Goal: Information Seeking & Learning: Compare options

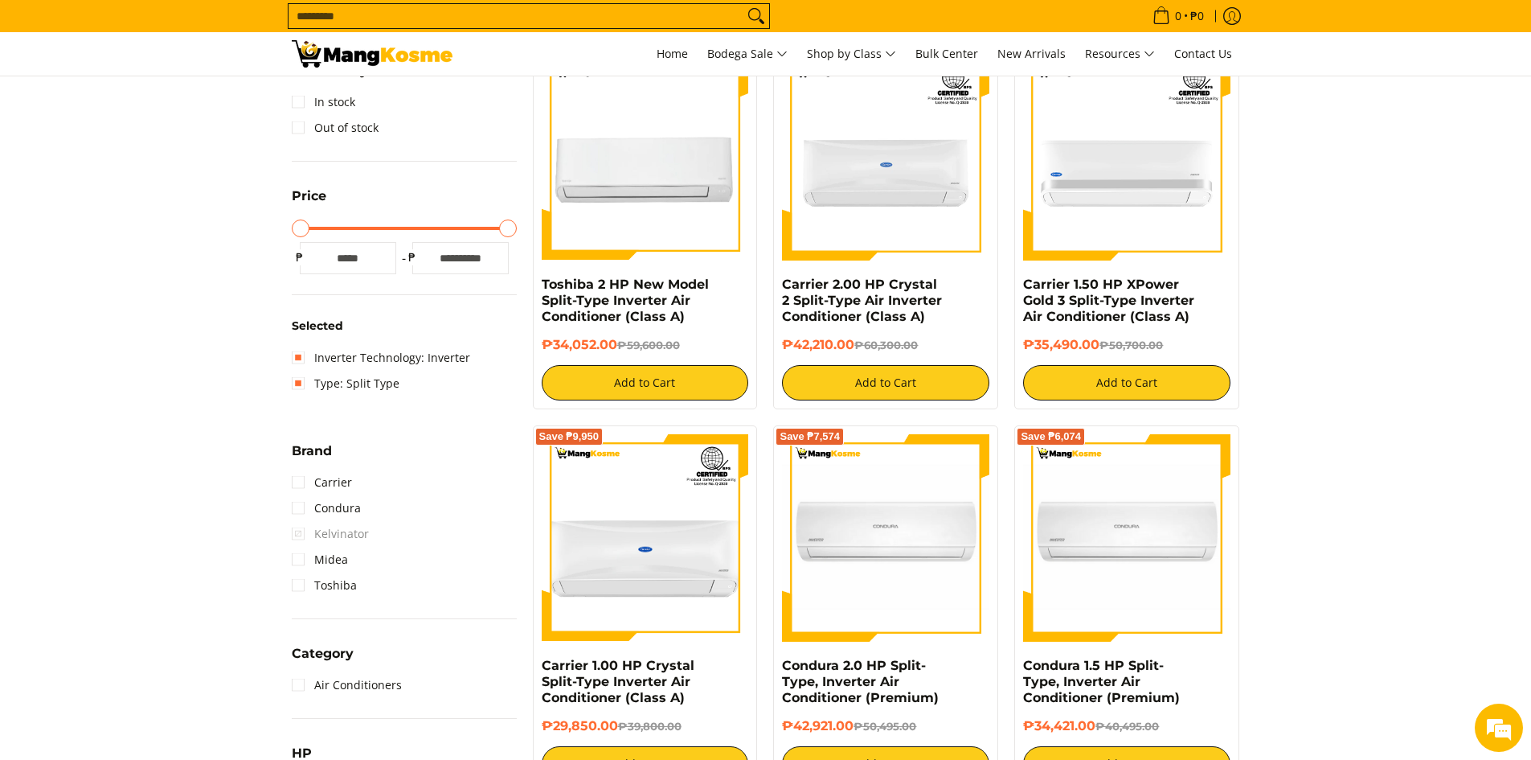
scroll to position [241, 0]
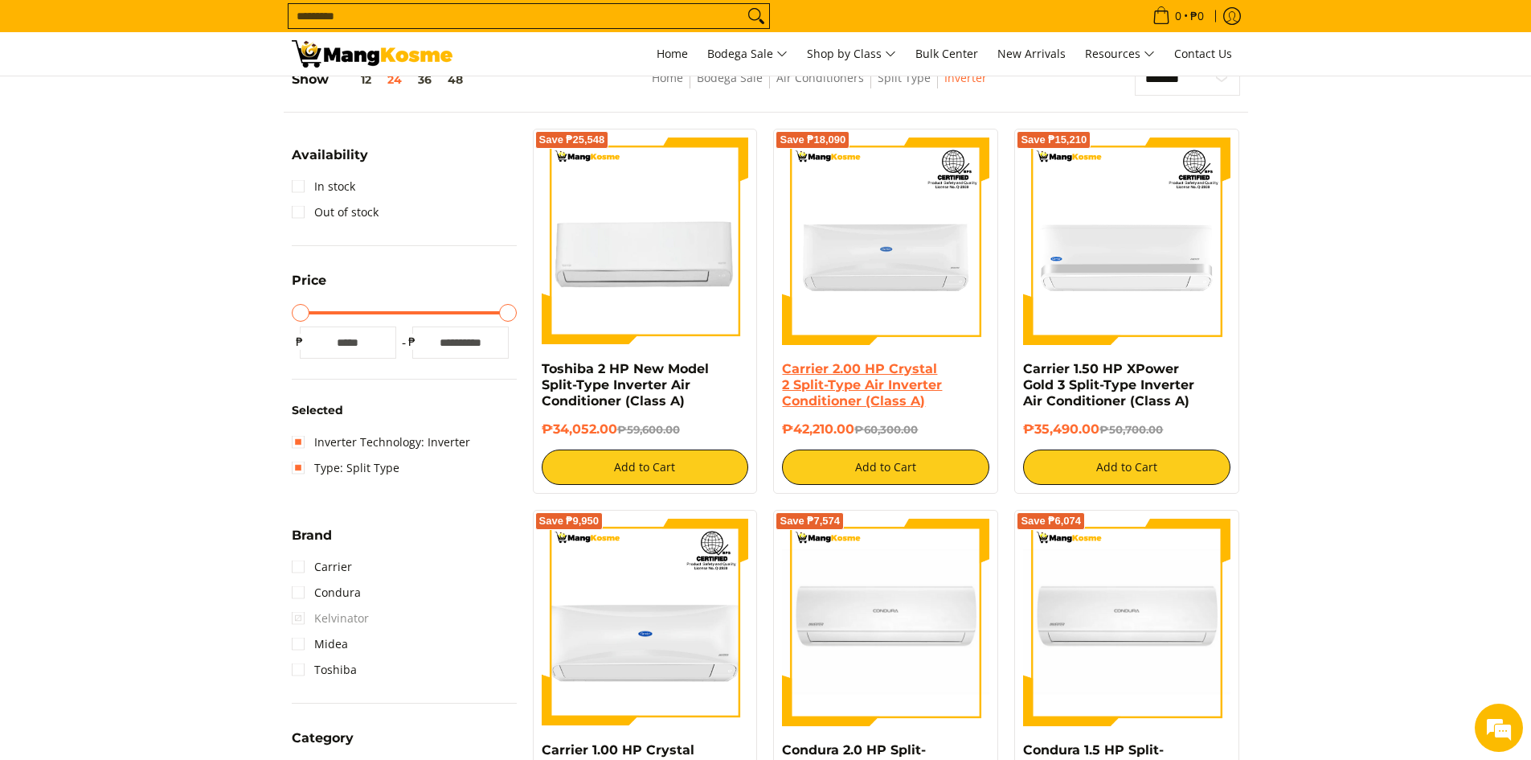
click at [858, 385] on link "Carrier 2.00 HP Crystal 2 Split-Type Air Inverter Conditioner (Class A)" at bounding box center [862, 384] width 160 height 47
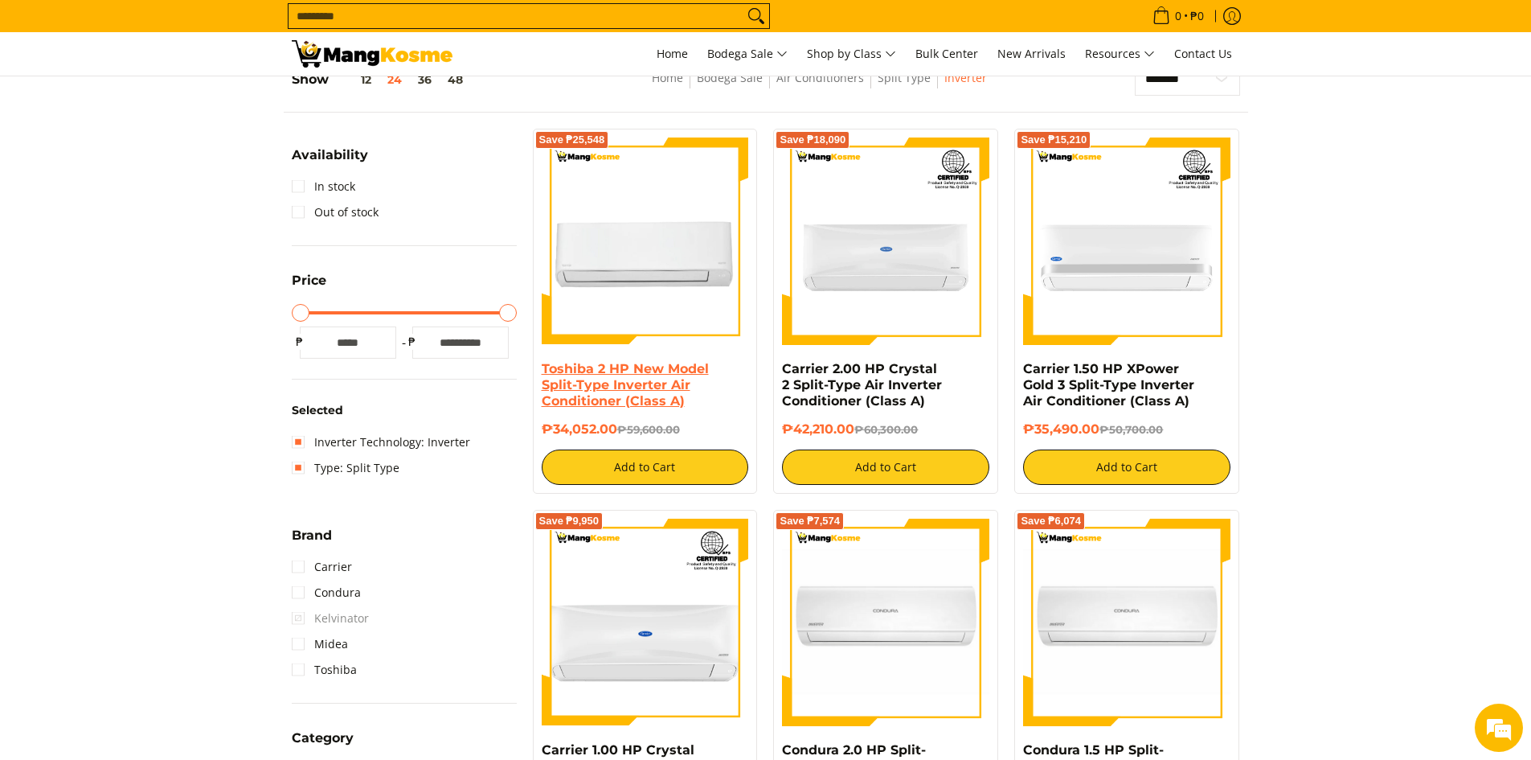
click at [595, 396] on link "Toshiba 2 HP New Model Split-Type Inverter Air Conditioner (Class A)" at bounding box center [625, 384] width 167 height 47
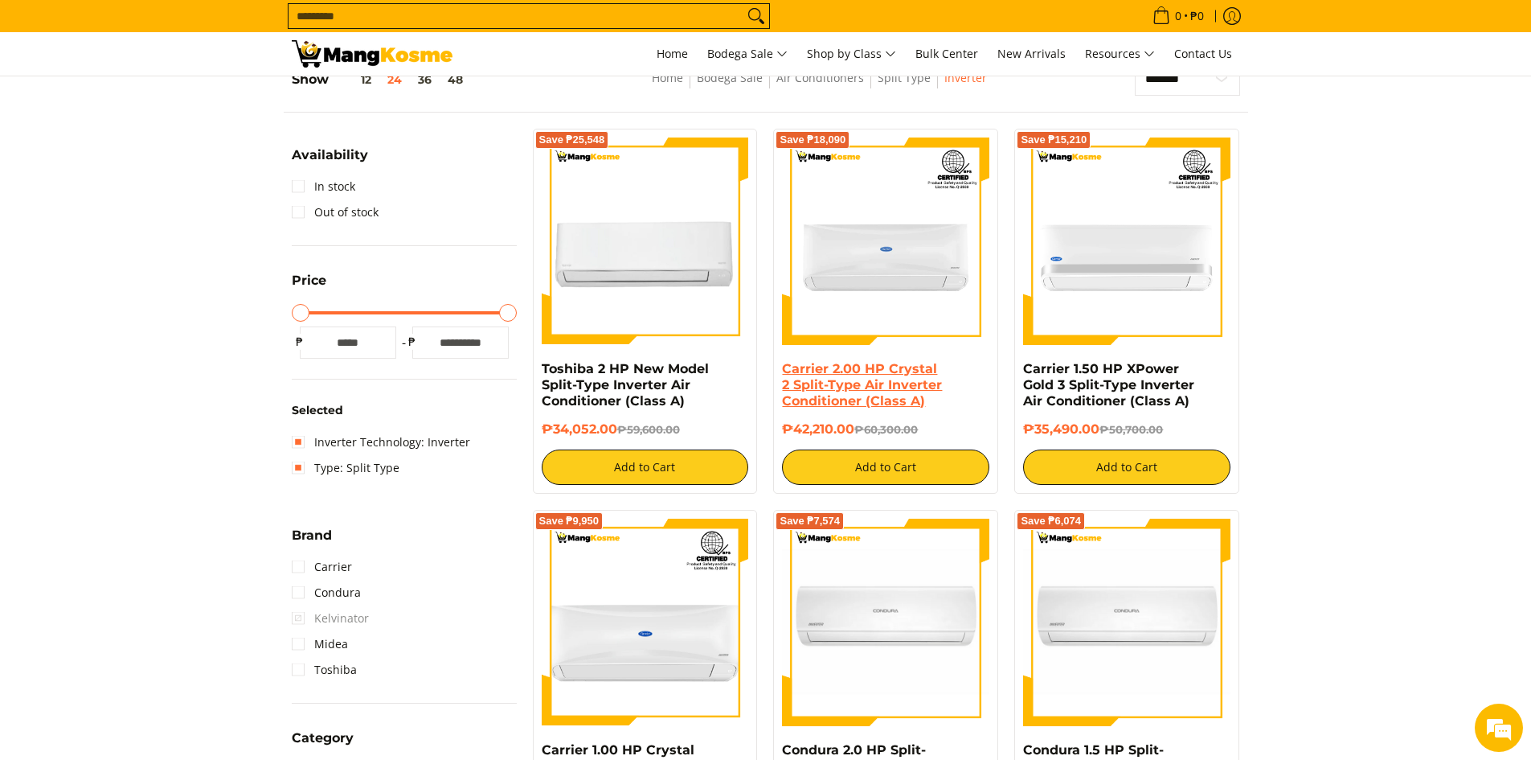
click at [890, 375] on link "Carrier 2.00 HP Crystal 2 Split-Type Air Inverter Conditioner (Class A)" at bounding box center [862, 384] width 160 height 47
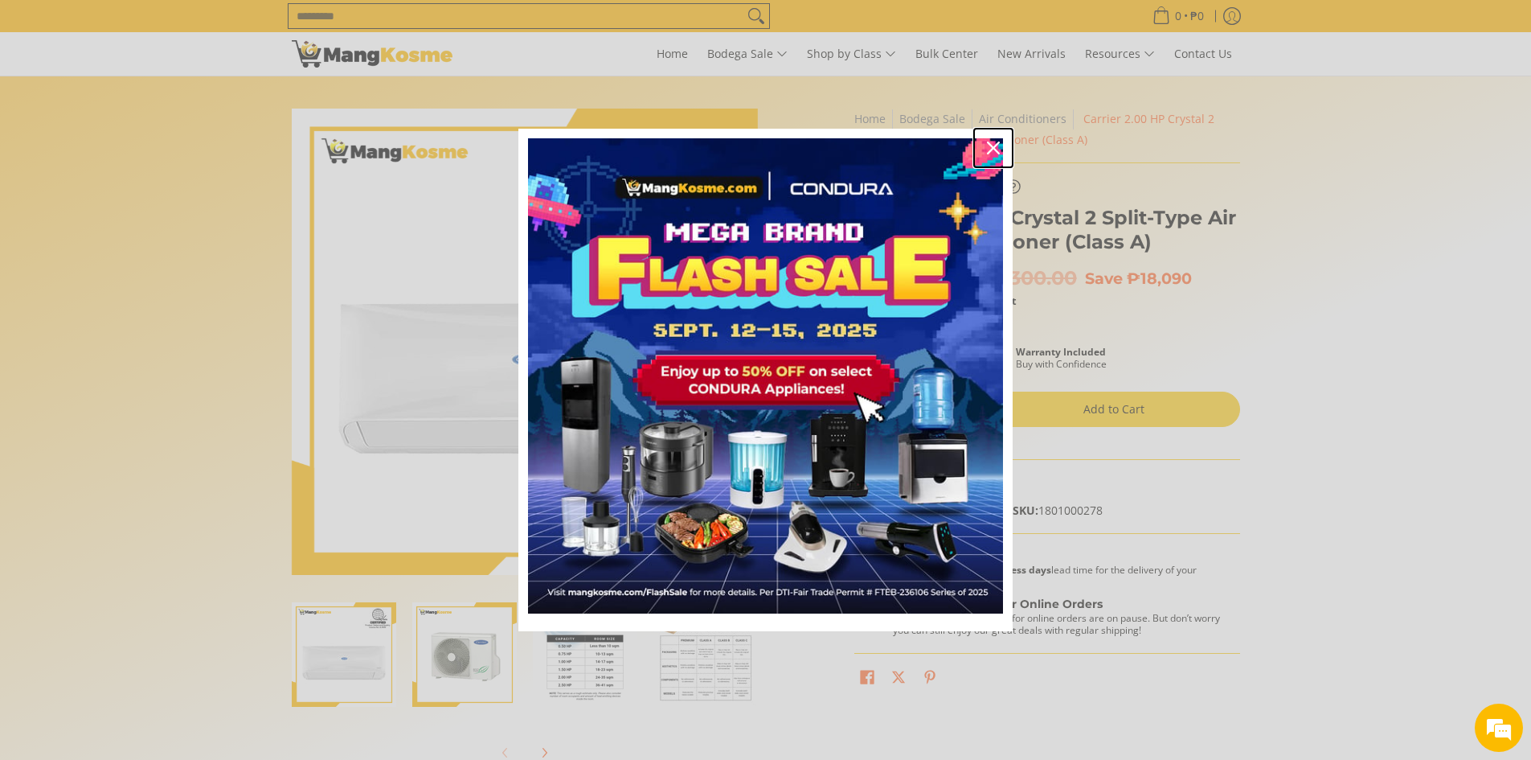
drag, startPoint x: 997, startPoint y: 149, endPoint x: 985, endPoint y: 150, distance: 13.0
click at [998, 149] on icon "close icon" at bounding box center [993, 147] width 13 height 13
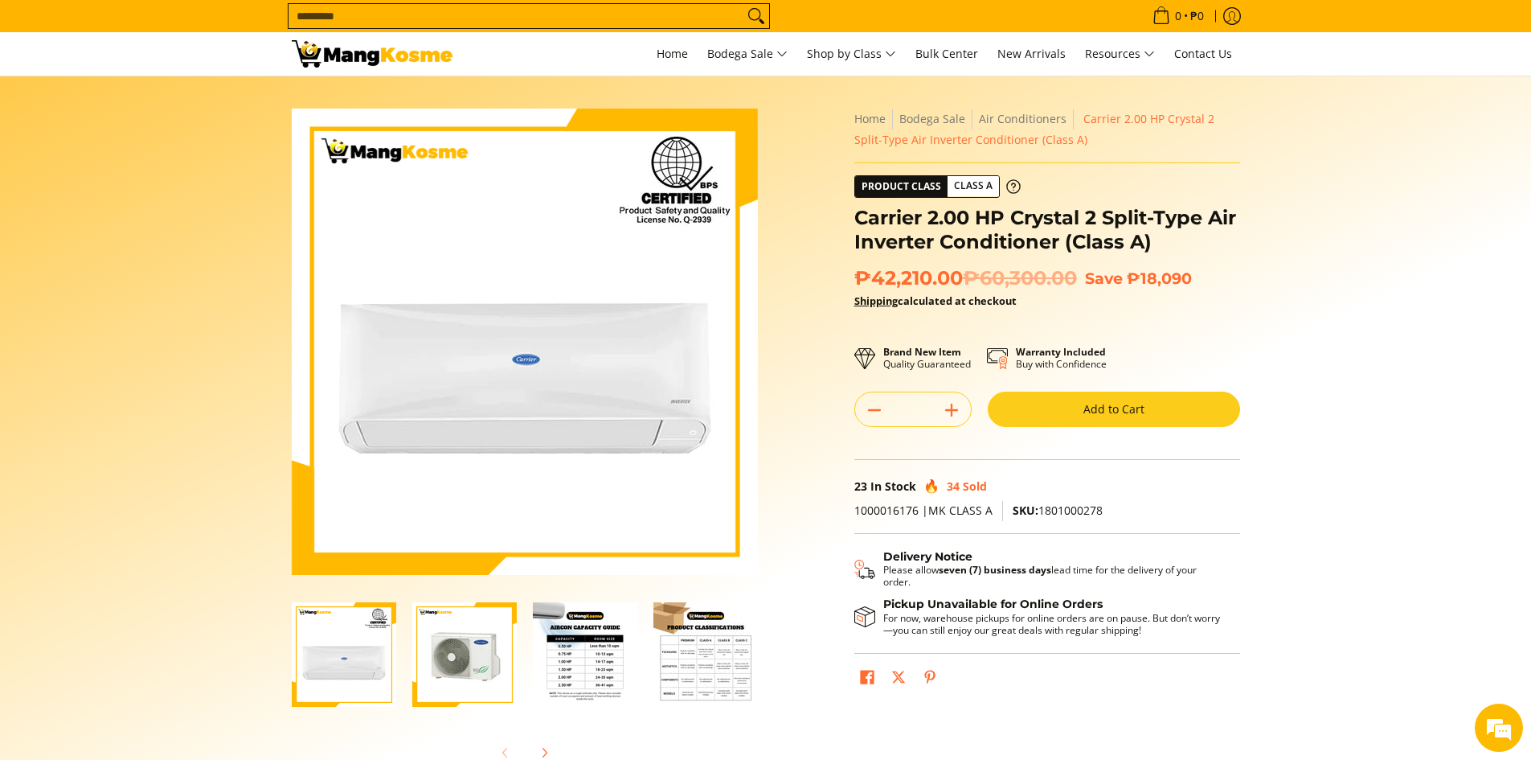
click at [712, 660] on img "Carrier 2.00 HP Crystal 2 Split-Type Air Inverter Conditioner (Class A)-4" at bounding box center [705, 654] width 104 height 104
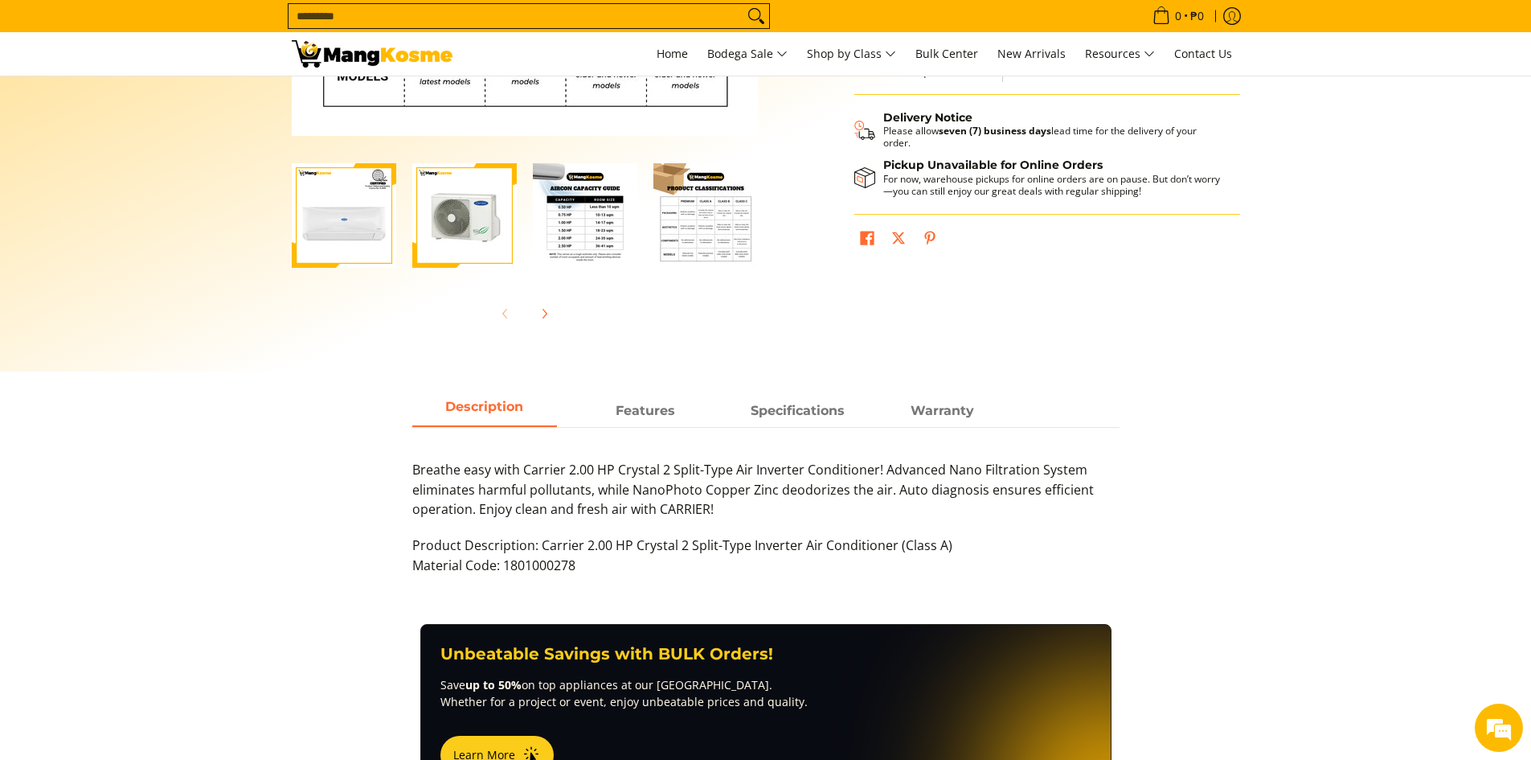
scroll to position [482, 0]
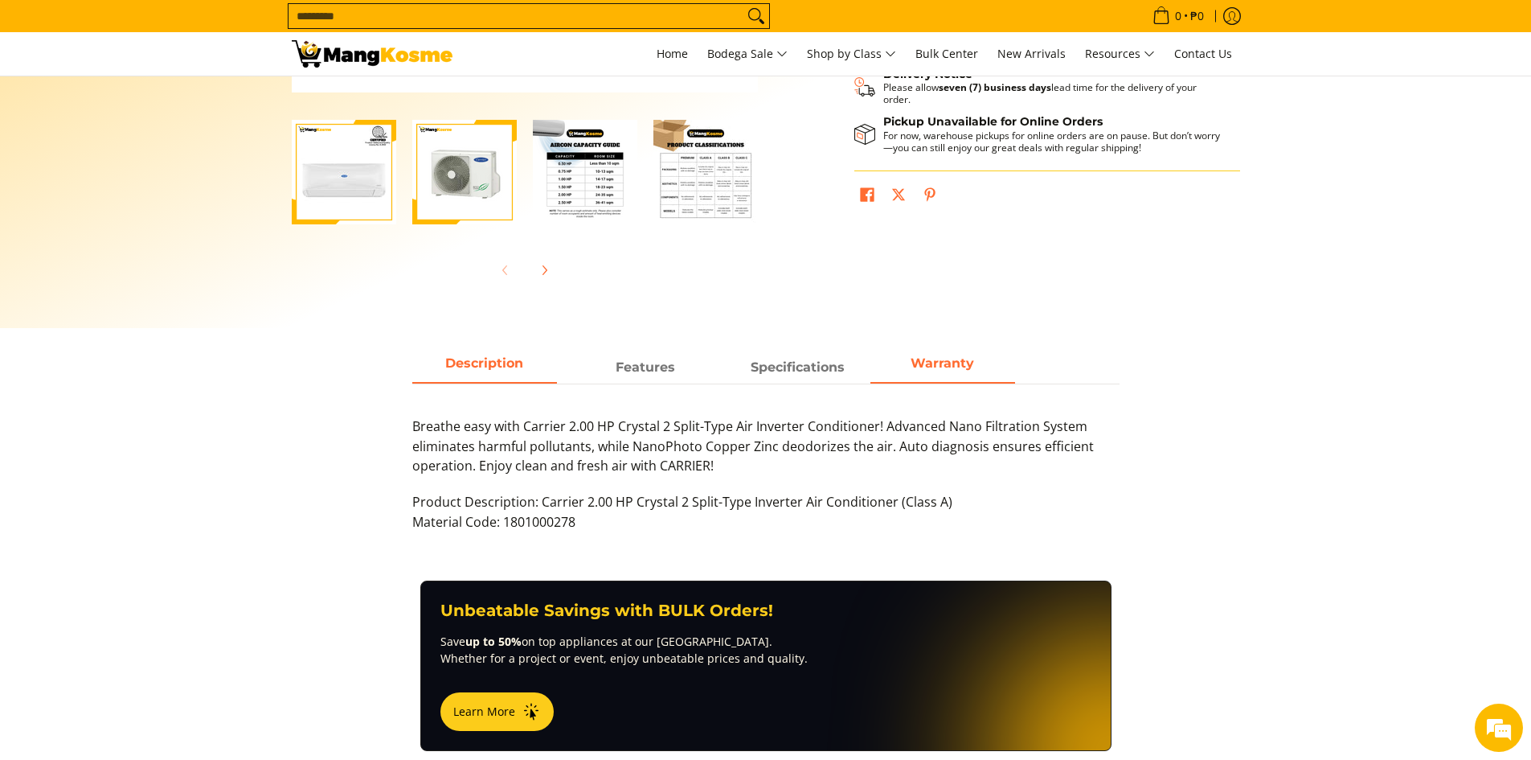
click at [954, 364] on strong "Warranty" at bounding box center [942, 362] width 63 height 15
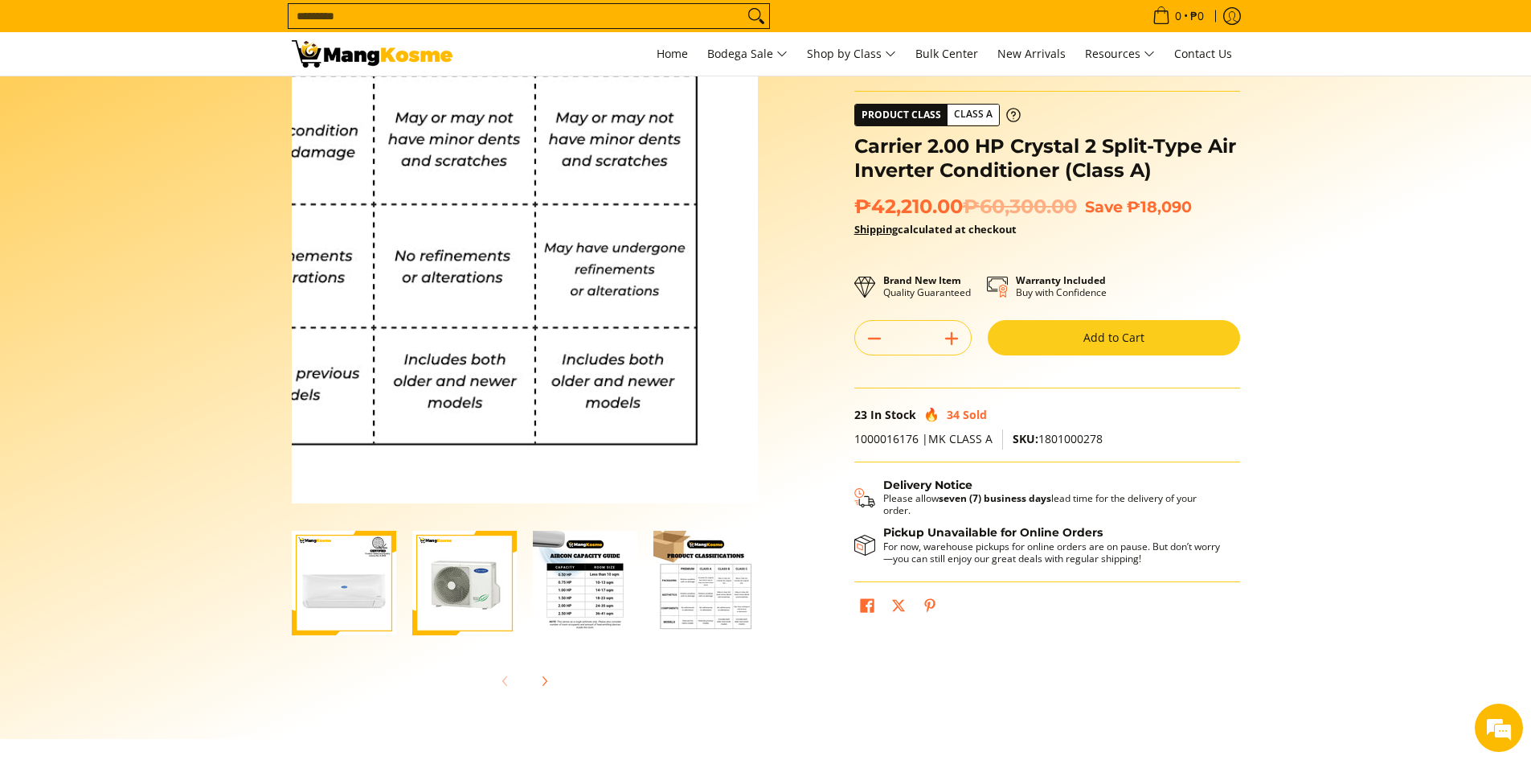
scroll to position [0, 0]
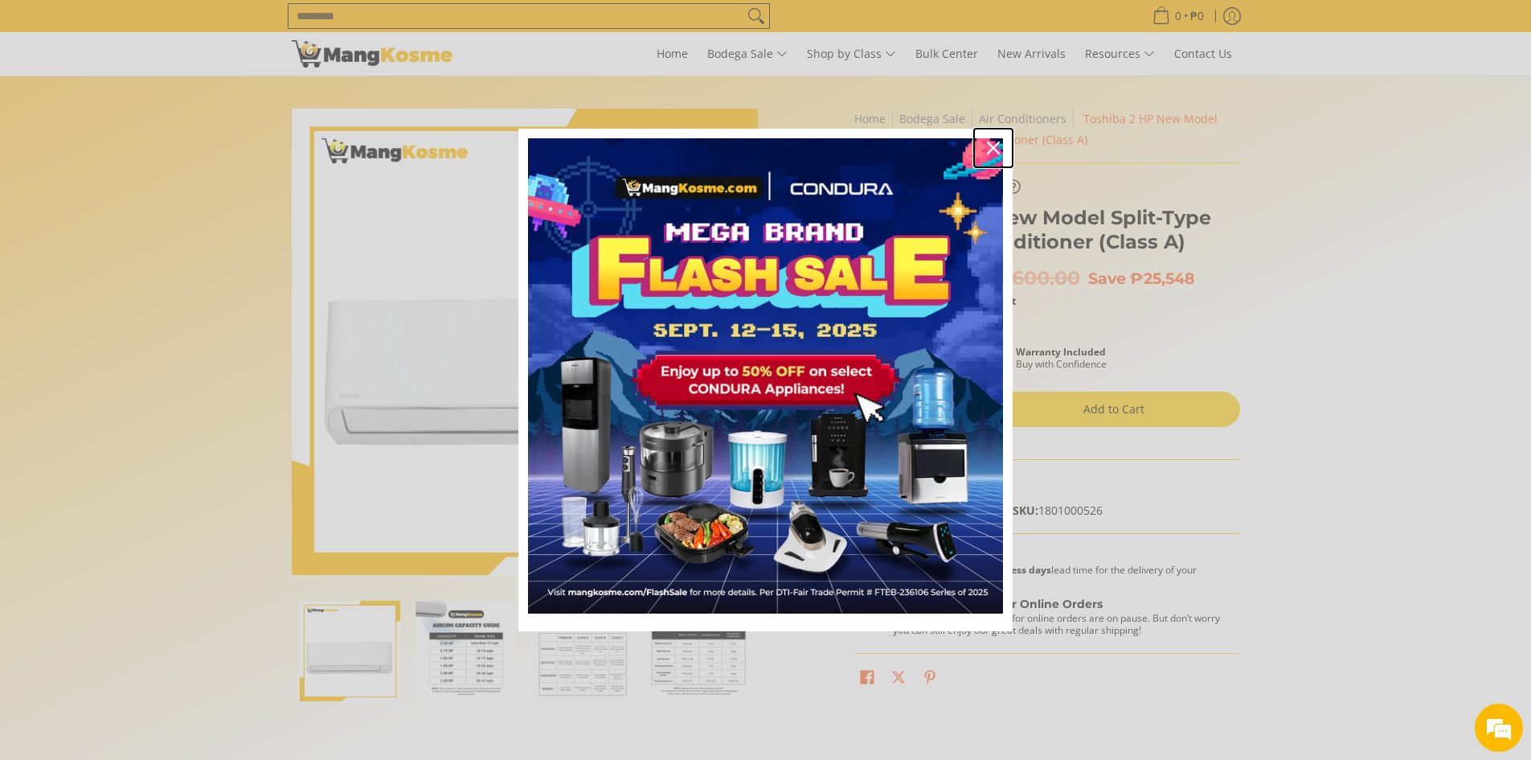
click at [994, 143] on icon "close icon" at bounding box center [993, 147] width 13 height 13
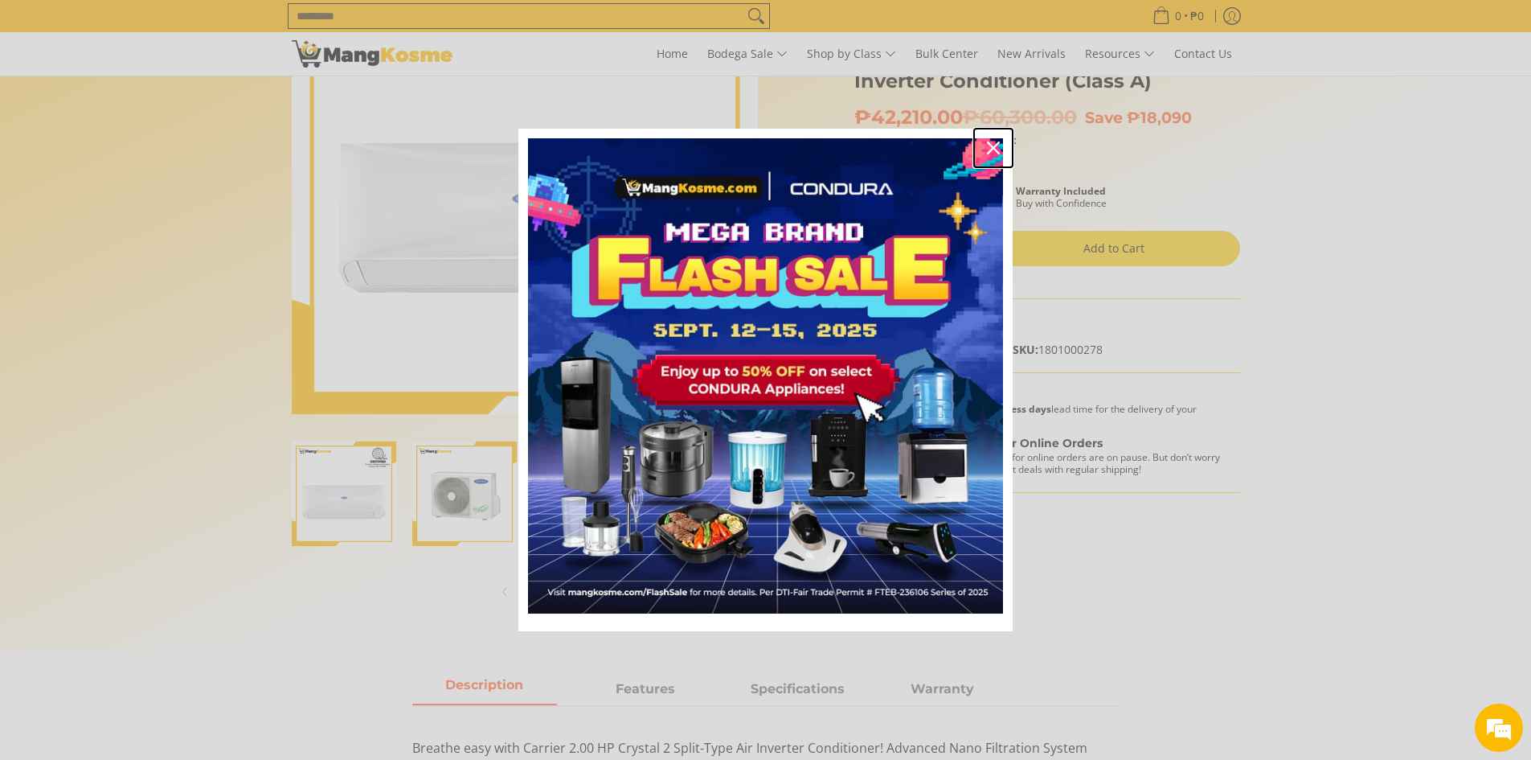
click at [996, 149] on icon "close icon" at bounding box center [993, 147] width 13 height 13
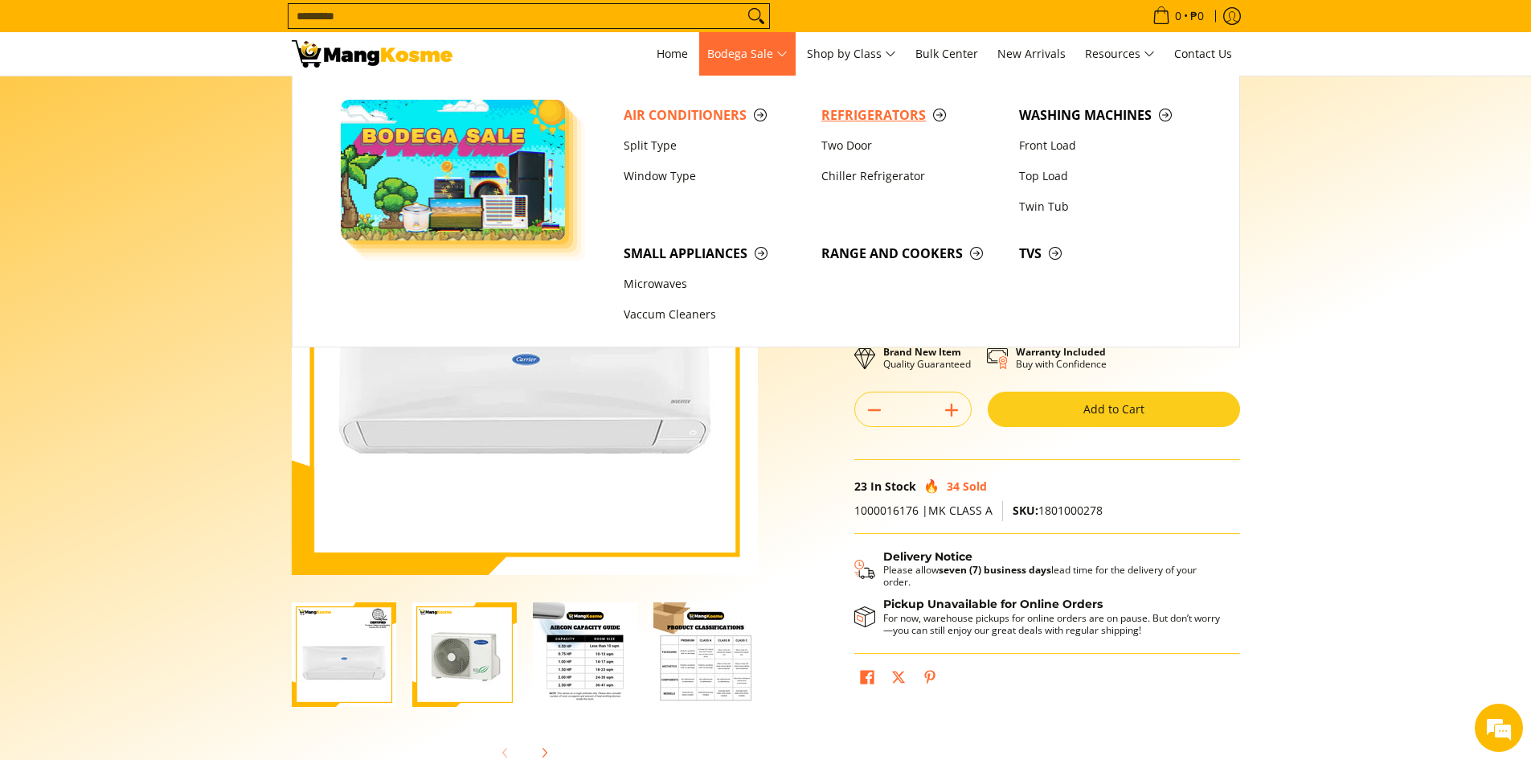
click at [865, 116] on span "Refrigerators" at bounding box center [912, 115] width 182 height 20
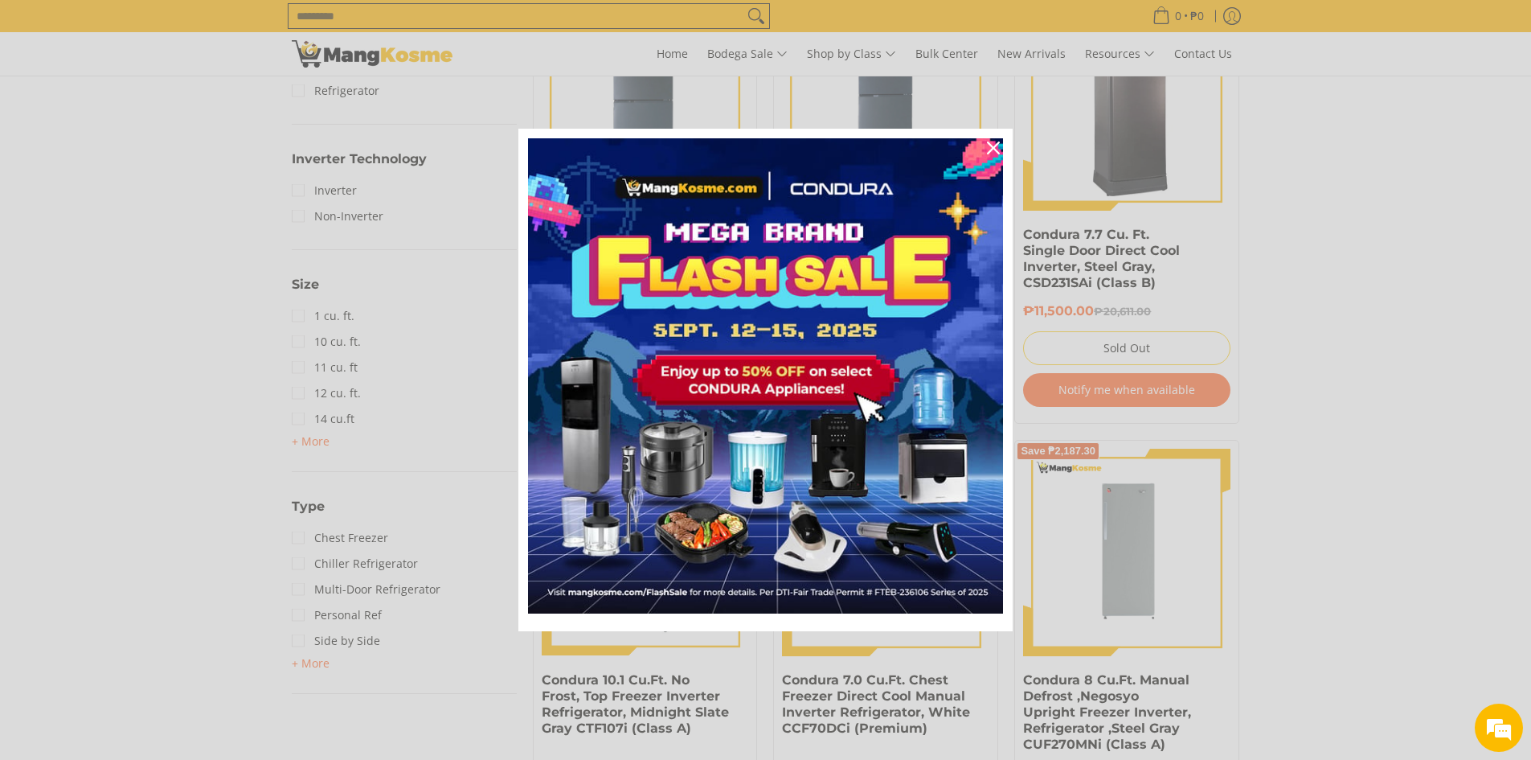
scroll to position [884, 0]
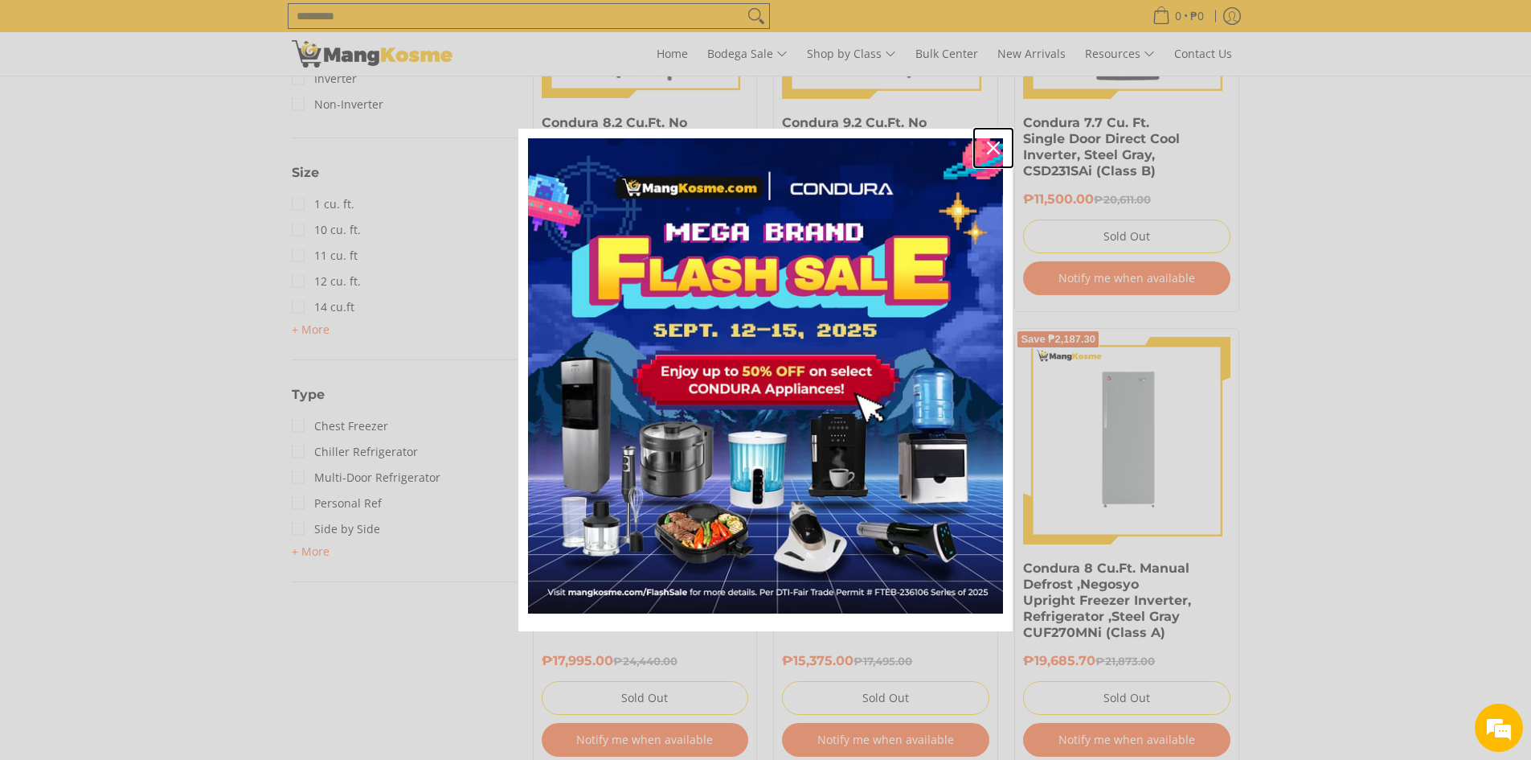
click at [991, 145] on icon "close icon" at bounding box center [993, 147] width 13 height 13
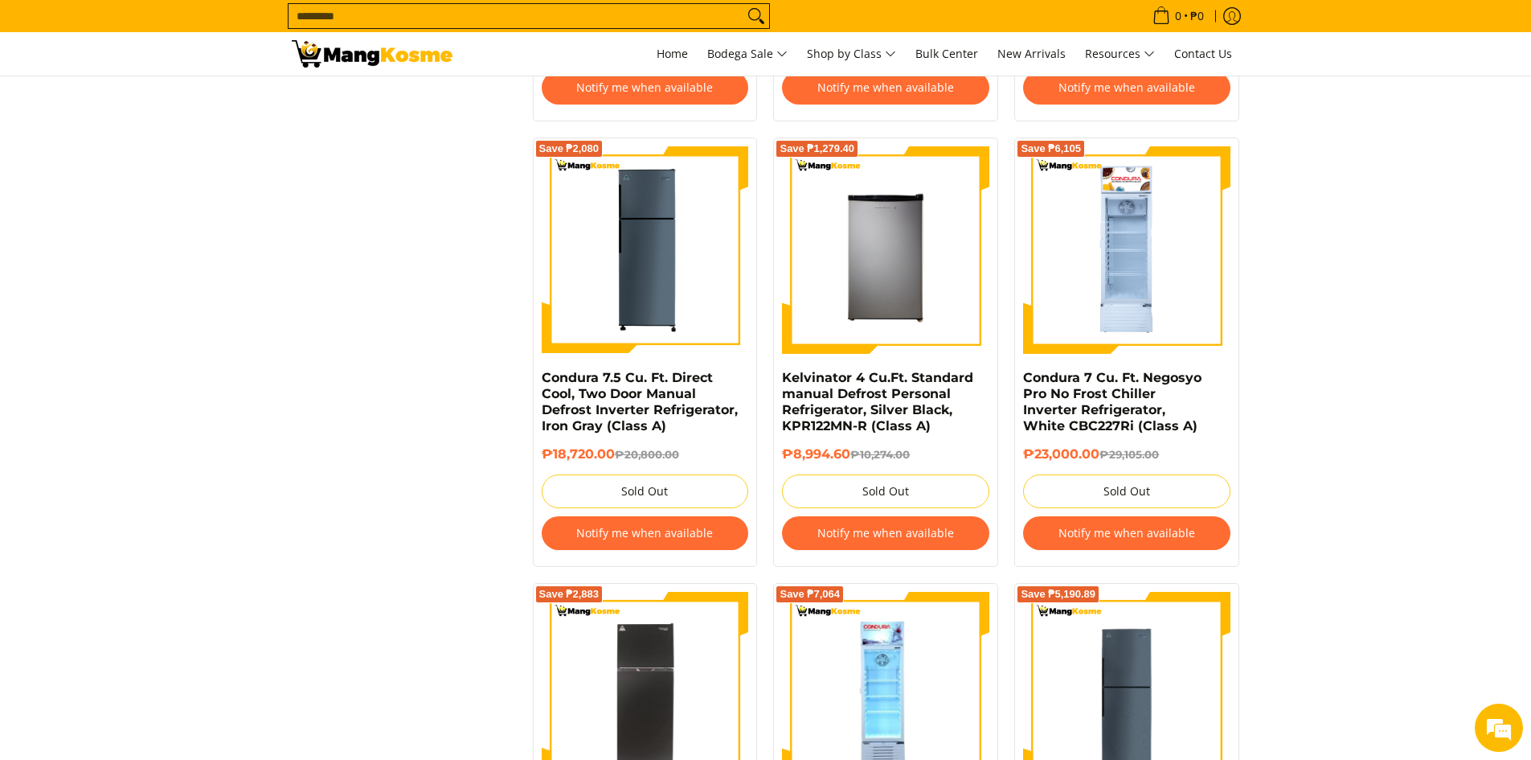
scroll to position [1849, 0]
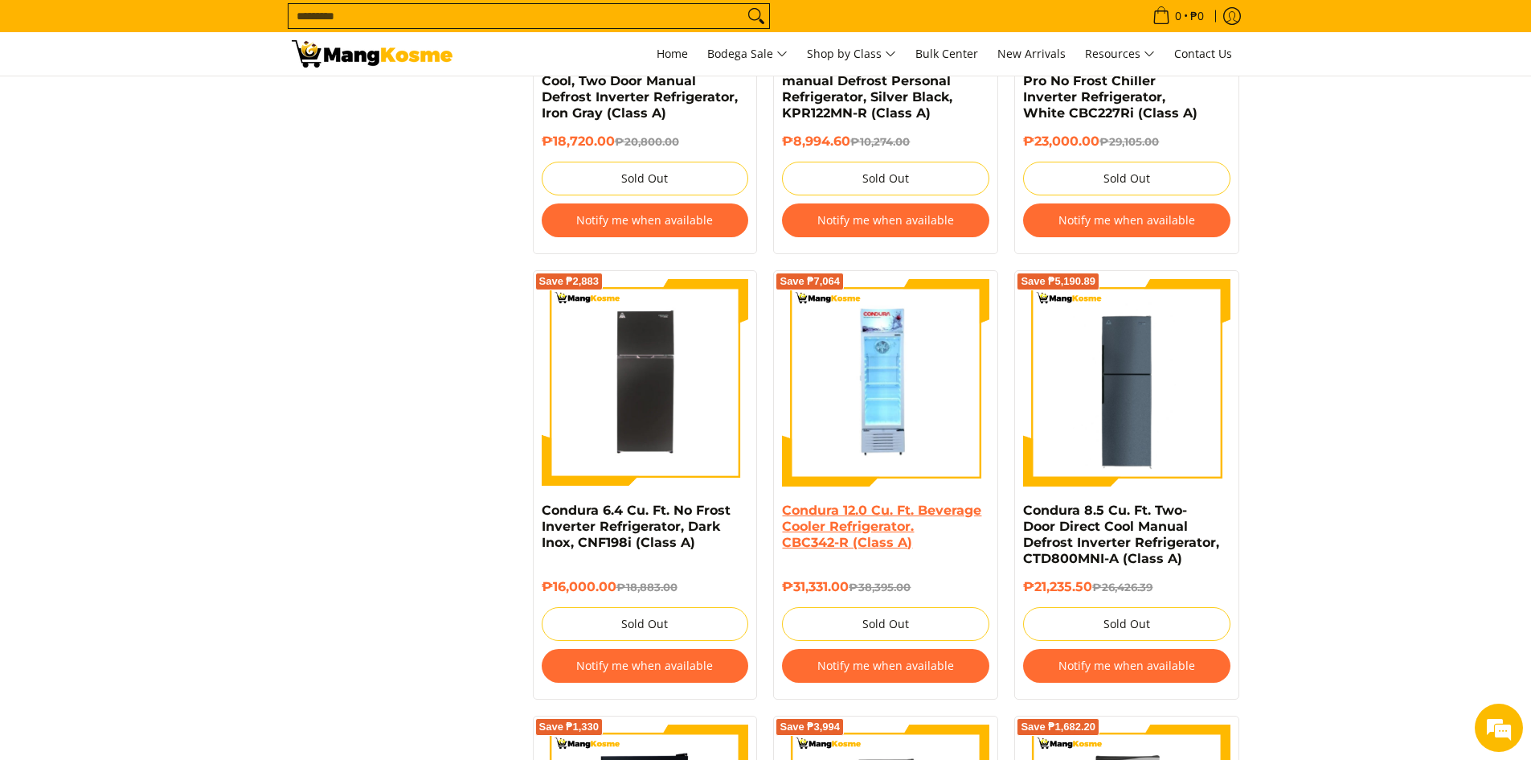
click at [882, 507] on link "Condura 12.0 Cu. Ft. Beverage Cooler Refrigerator. CBC342-R (Class A)" at bounding box center [881, 525] width 199 height 47
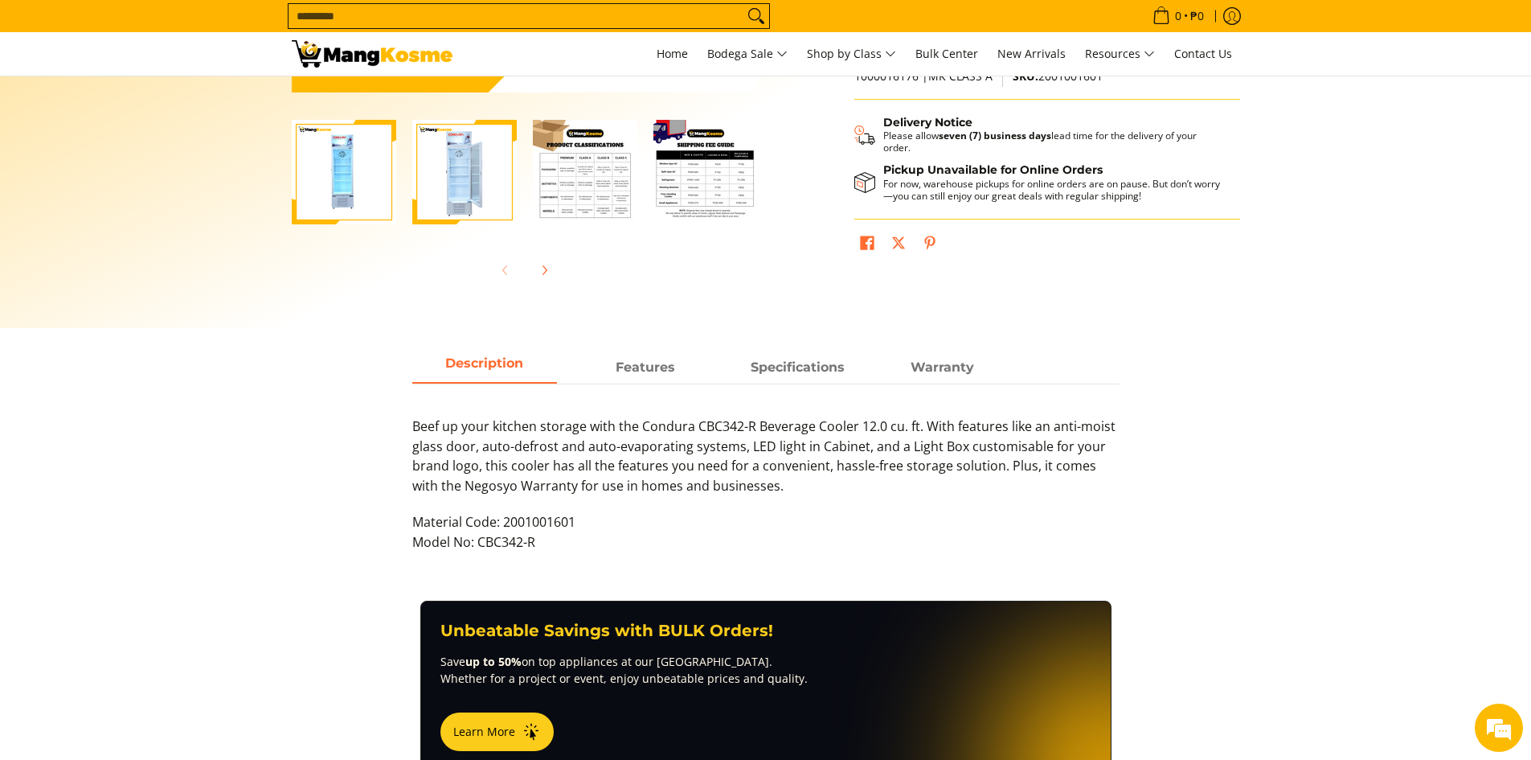
click at [556, 185] on img "Condura 12.0 Cu. Ft. Beverage Cooler Refrigerator. CBC342-R (Class A)-3" at bounding box center [585, 172] width 104 height 104
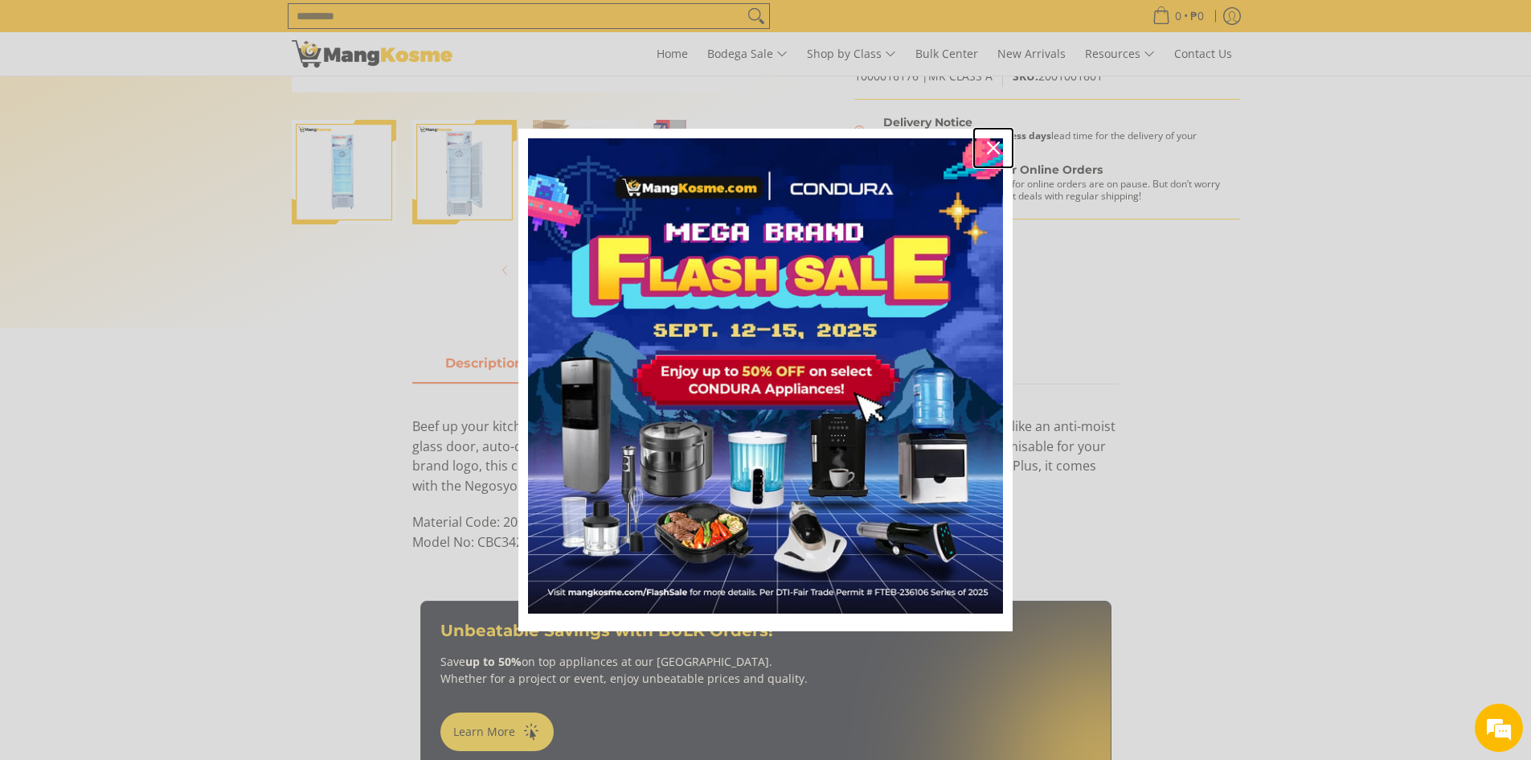
click at [996, 145] on icon "close icon" at bounding box center [993, 147] width 13 height 13
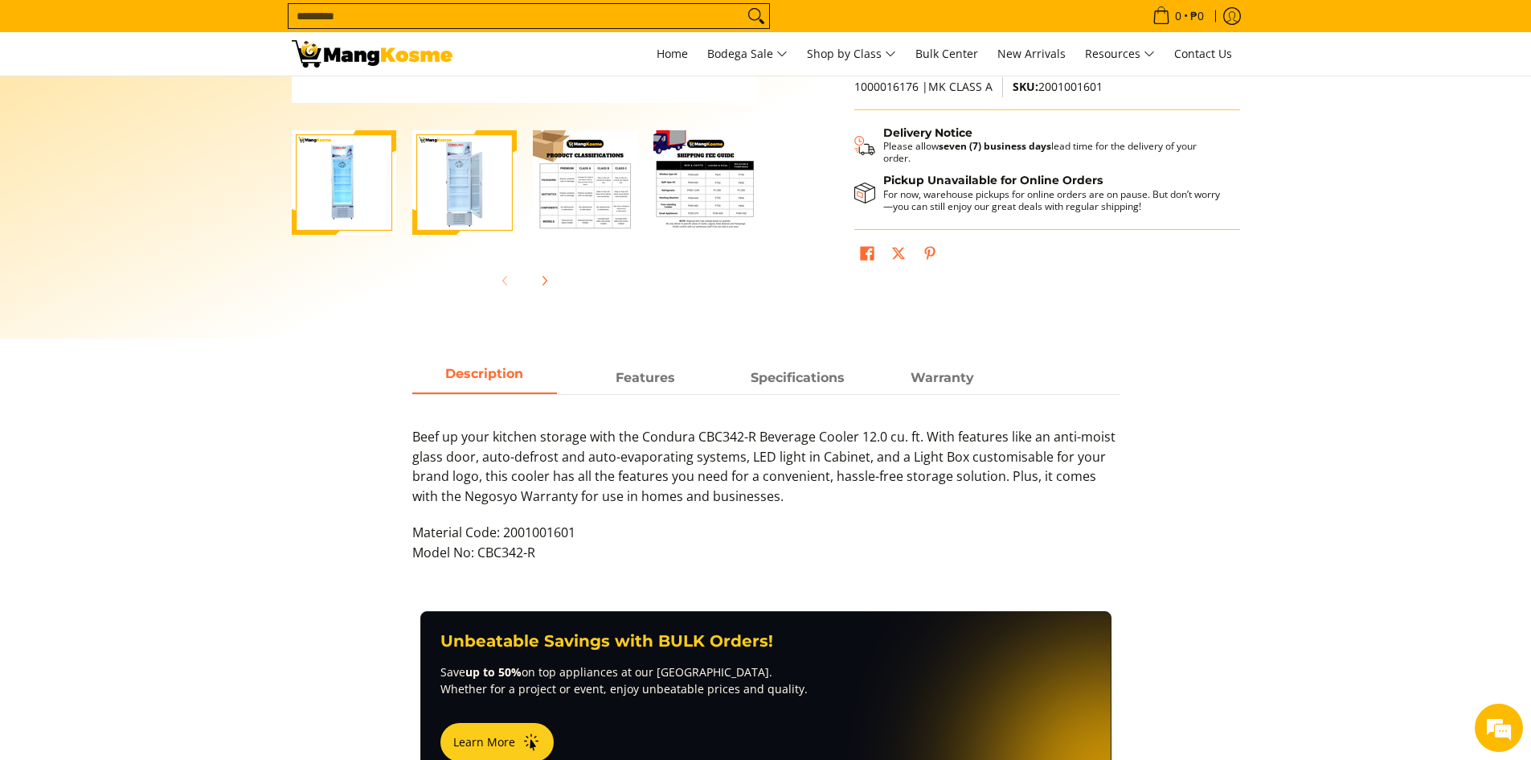
scroll to position [402, 0]
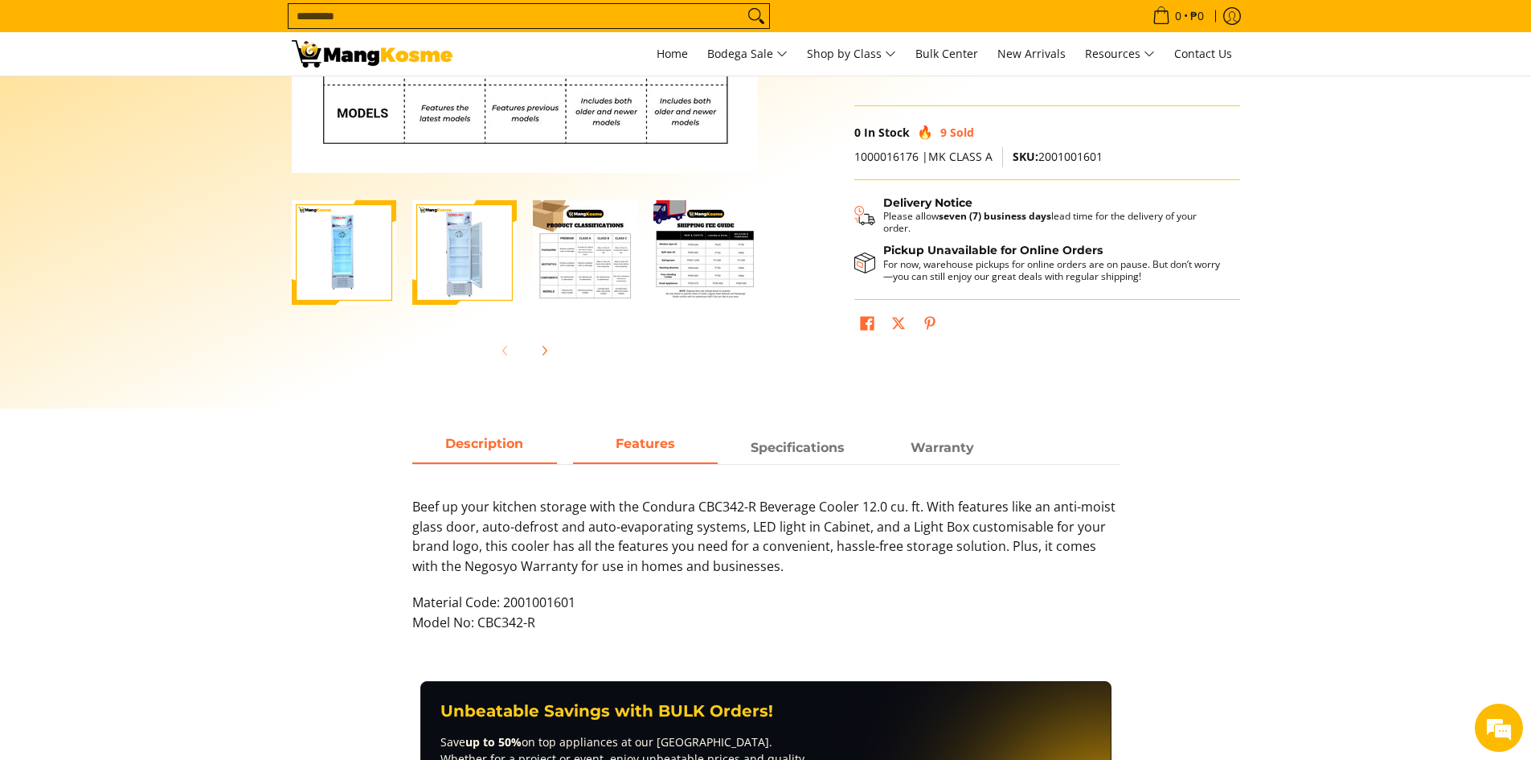
click at [650, 450] on strong "Features" at bounding box center [645, 443] width 59 height 15
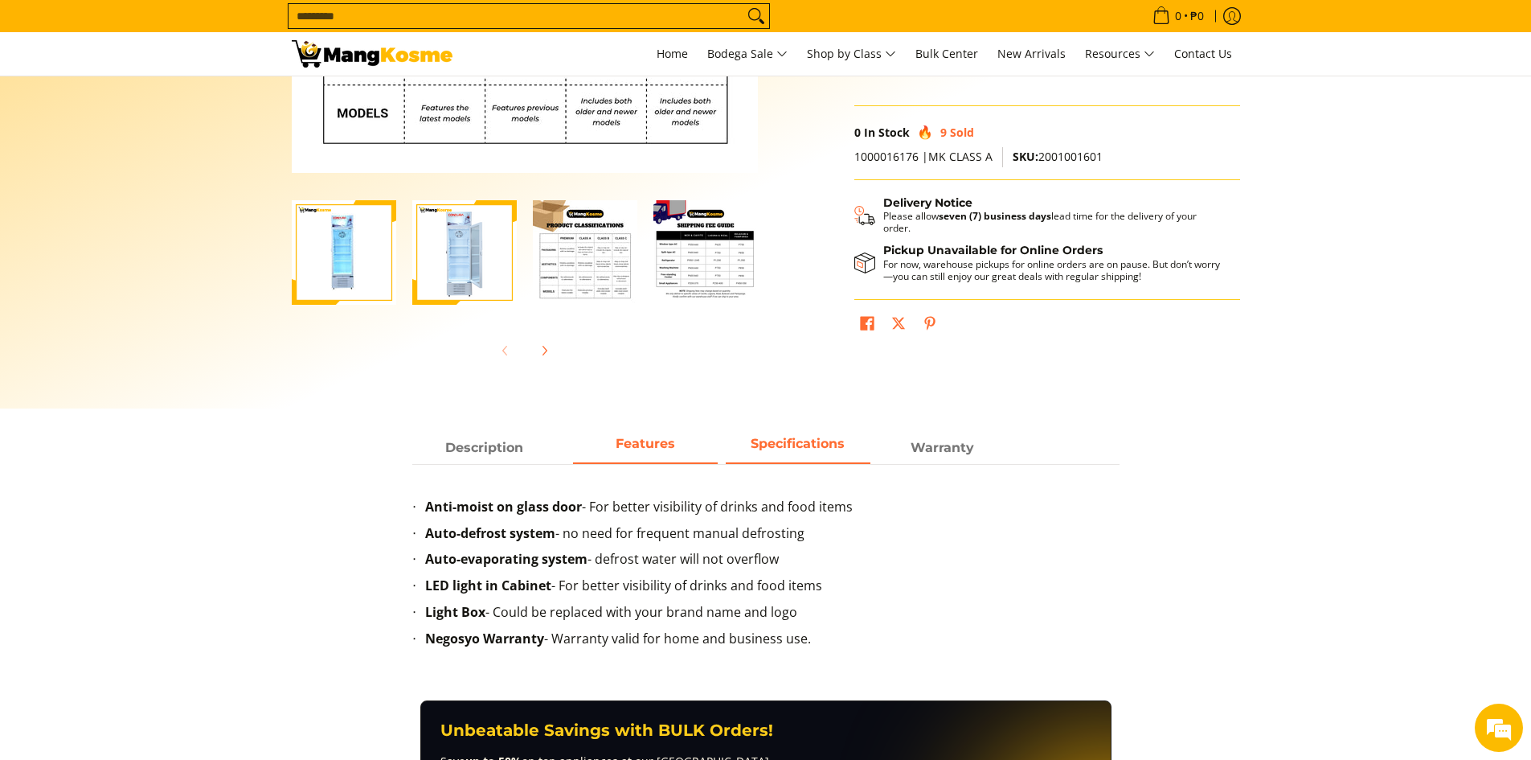
click at [772, 443] on span "Specifications" at bounding box center [798, 447] width 145 height 29
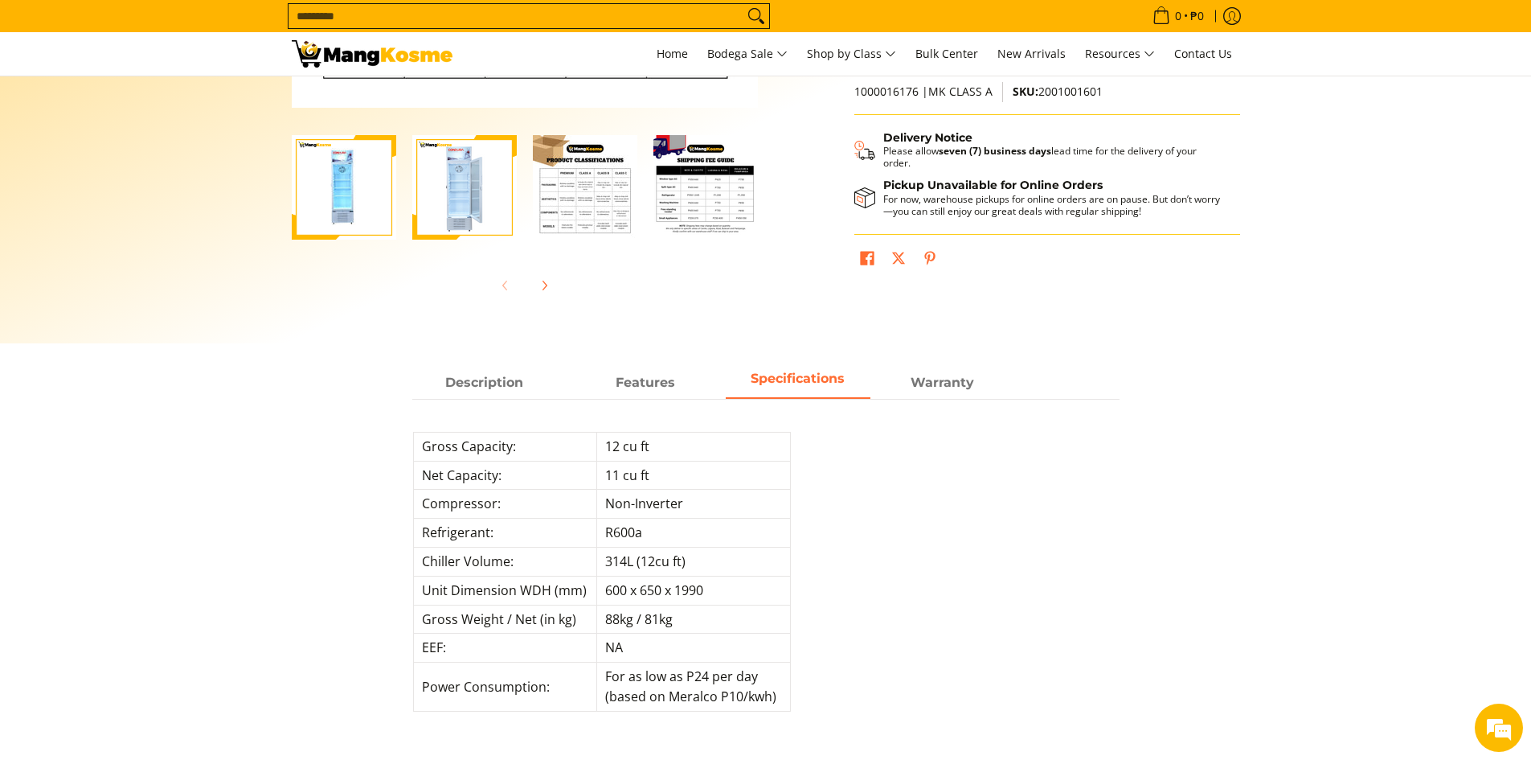
scroll to position [482, 0]
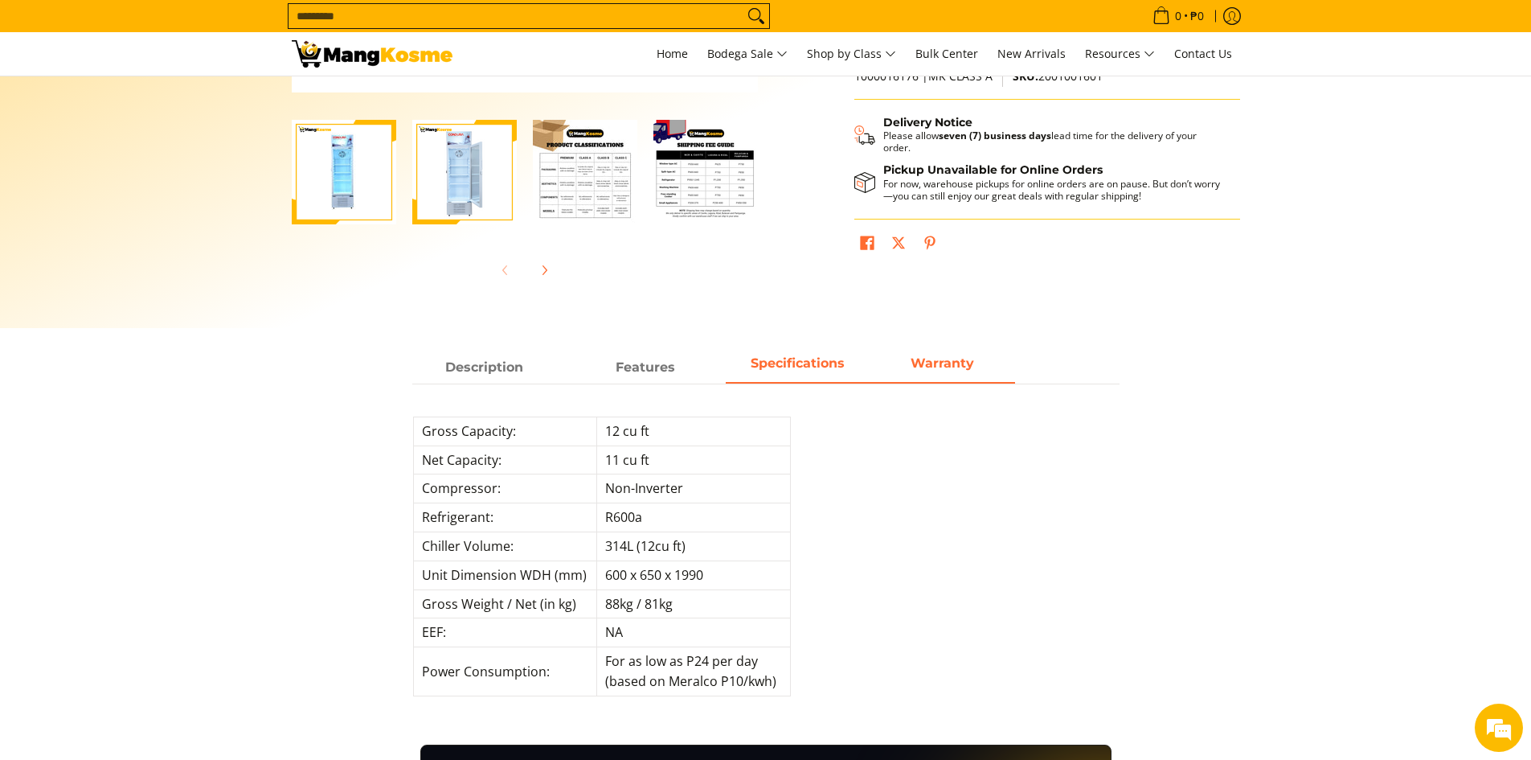
click at [932, 359] on strong "Warranty" at bounding box center [942, 362] width 63 height 15
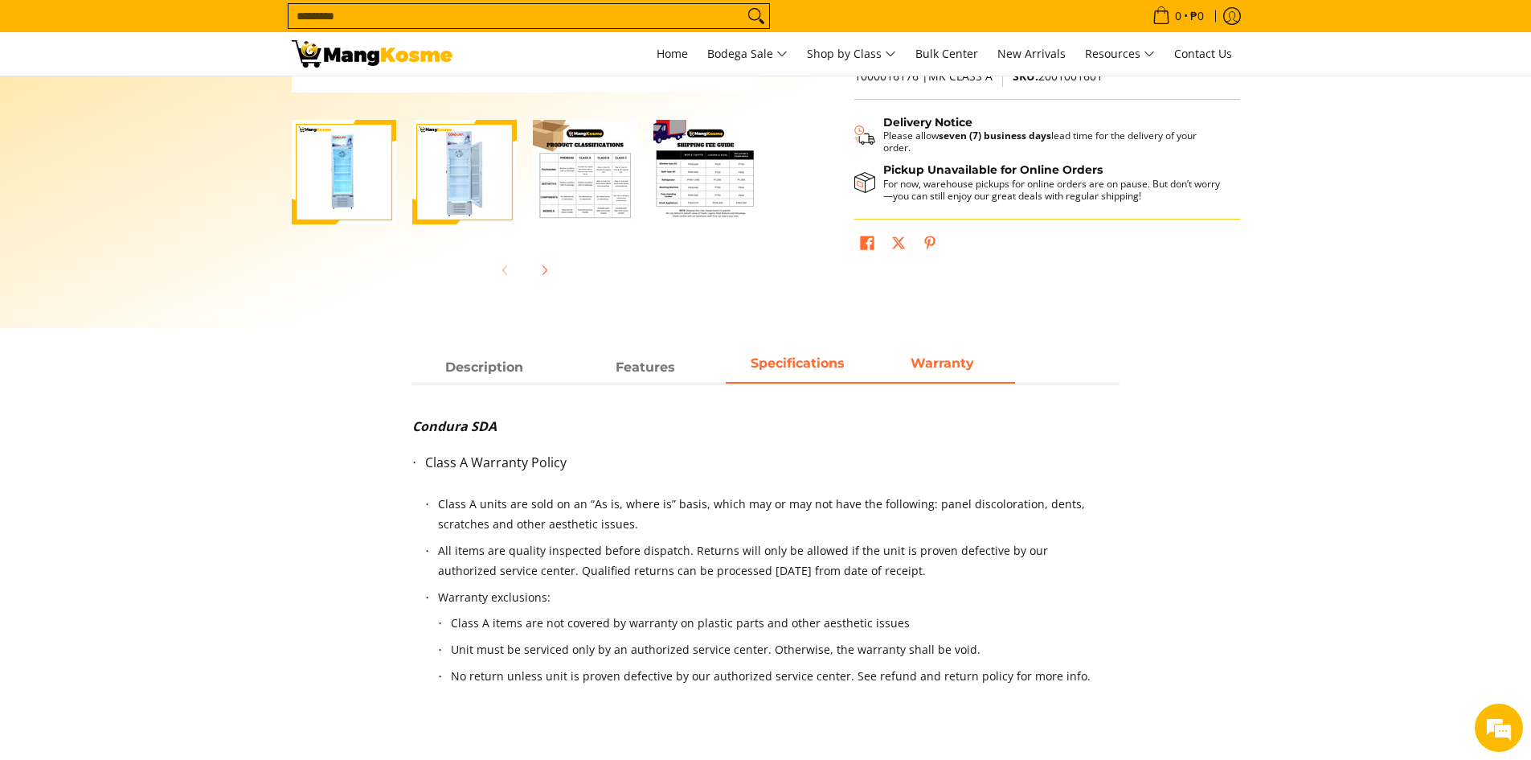
click at [848, 357] on span "Specifications" at bounding box center [798, 367] width 145 height 29
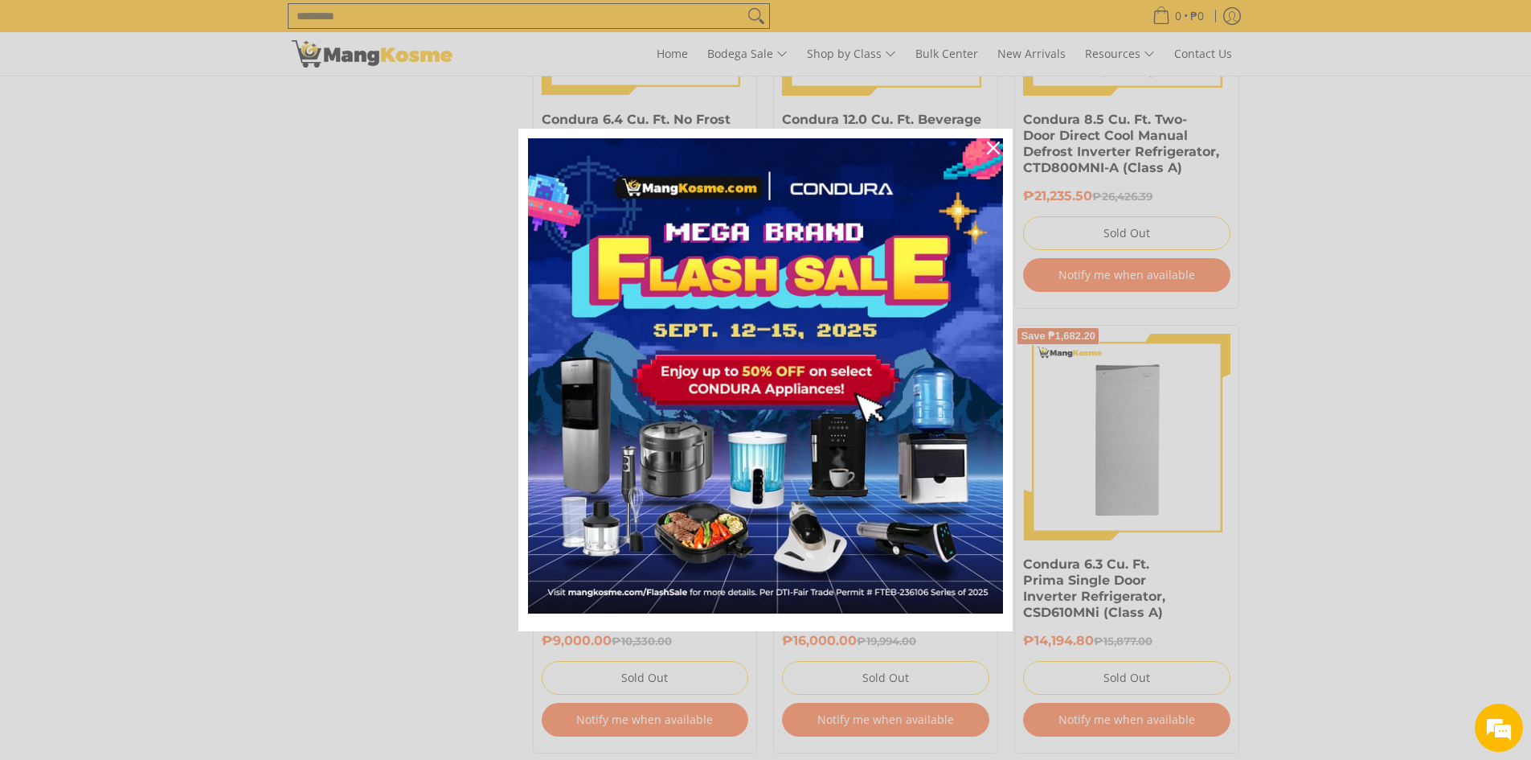
scroll to position [2252, 0]
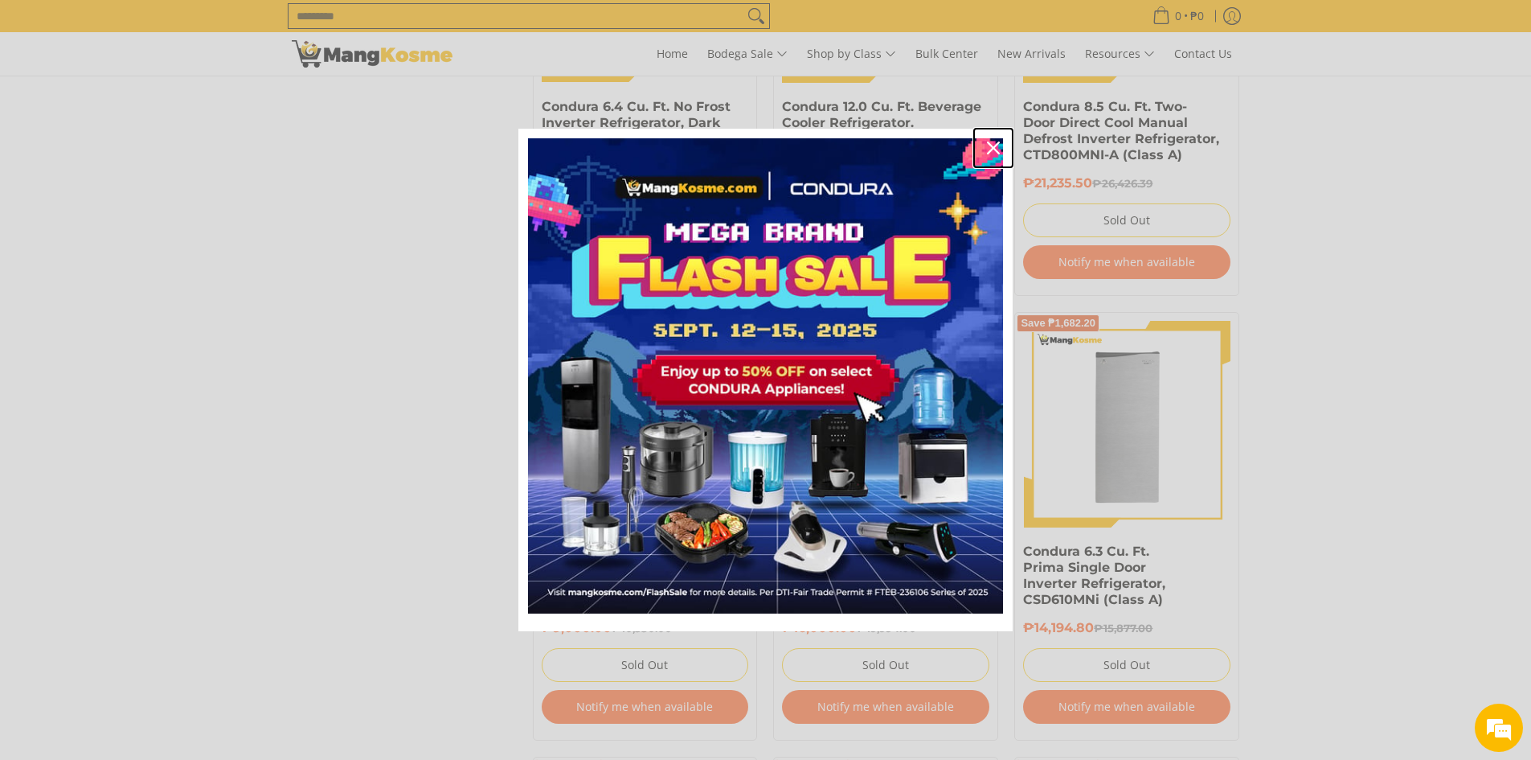
click at [993, 146] on icon "close icon" at bounding box center [993, 147] width 13 height 13
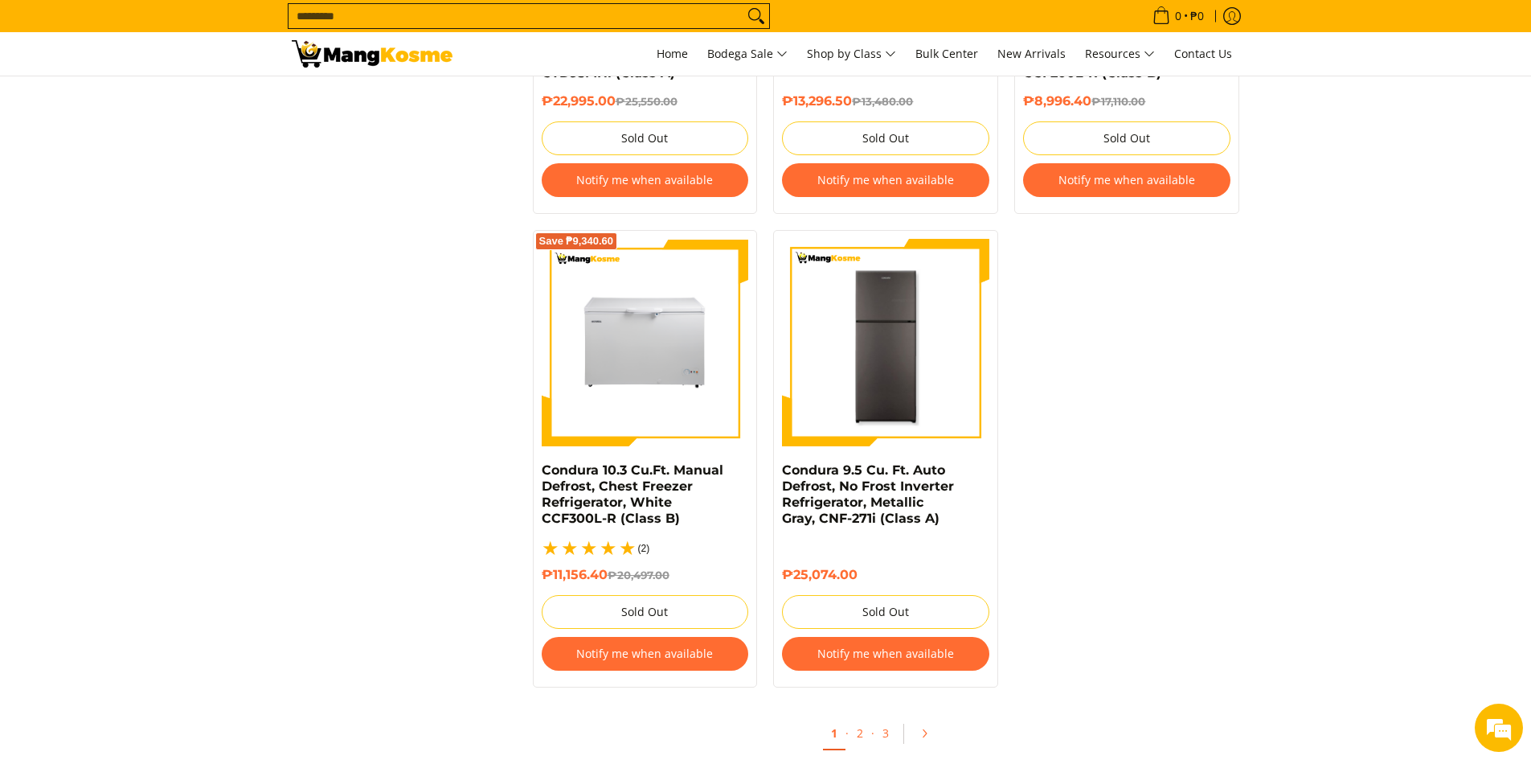
scroll to position [0, 0]
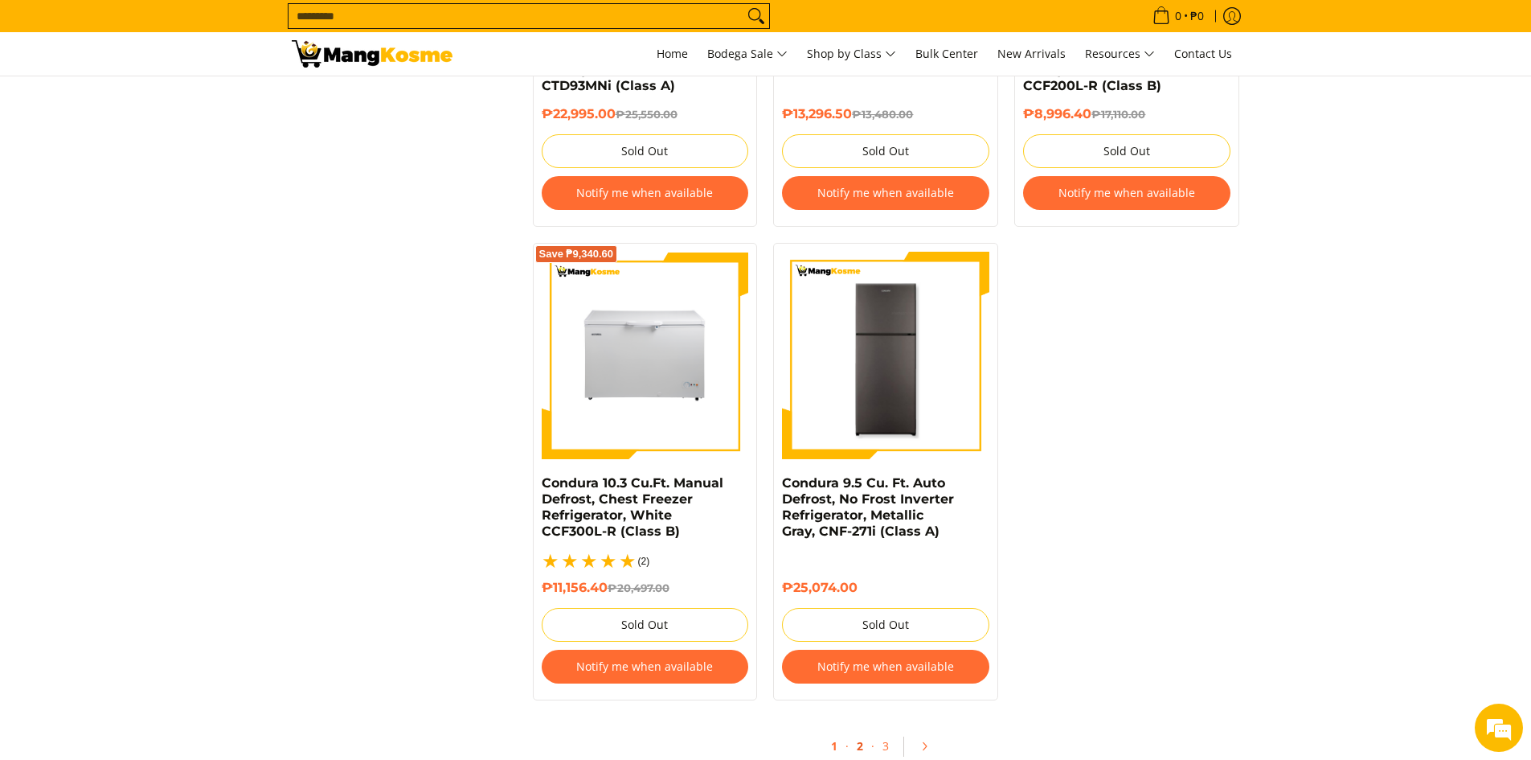
click at [855, 730] on link "2" at bounding box center [860, 746] width 23 height 33
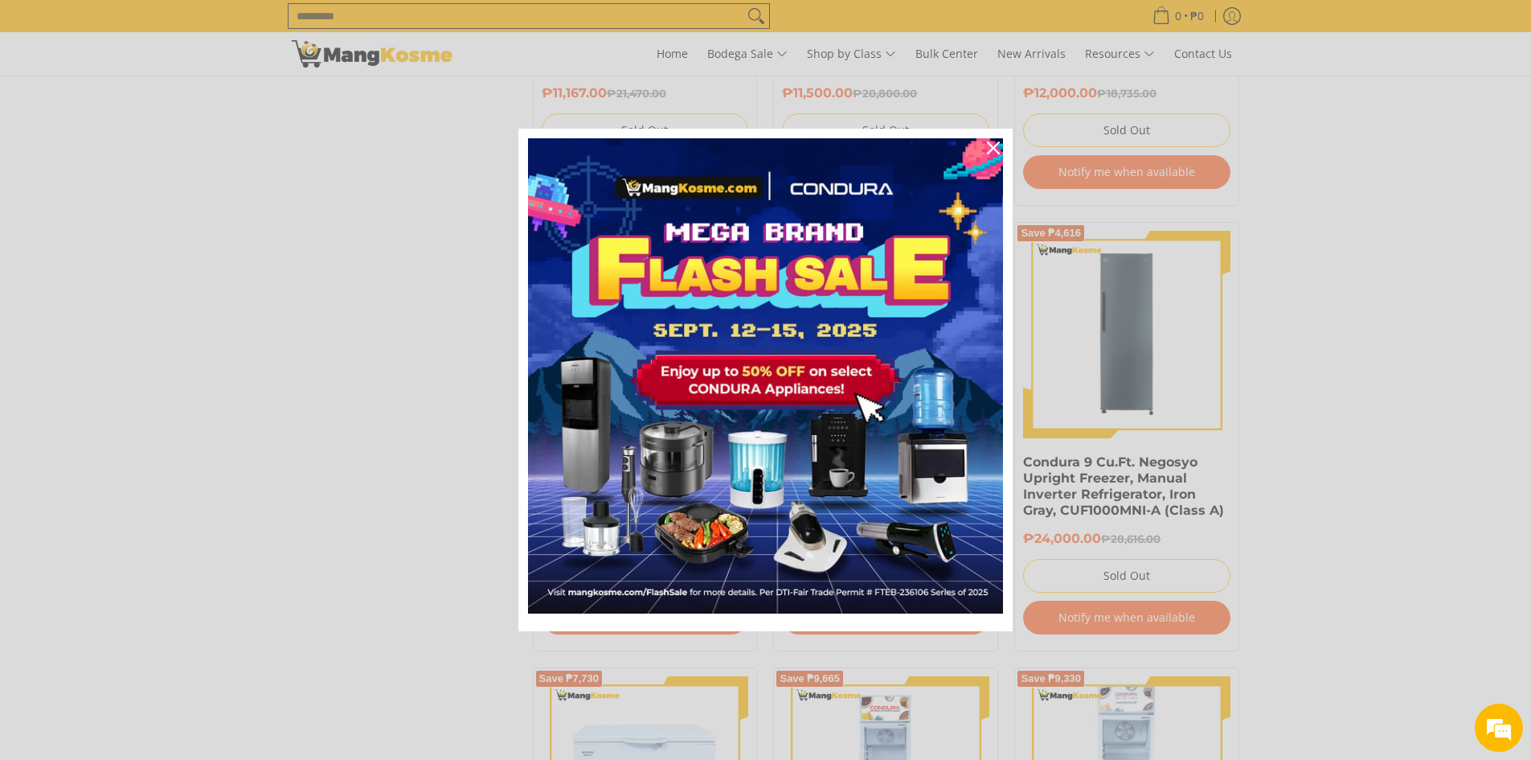
scroll to position [2009, 0]
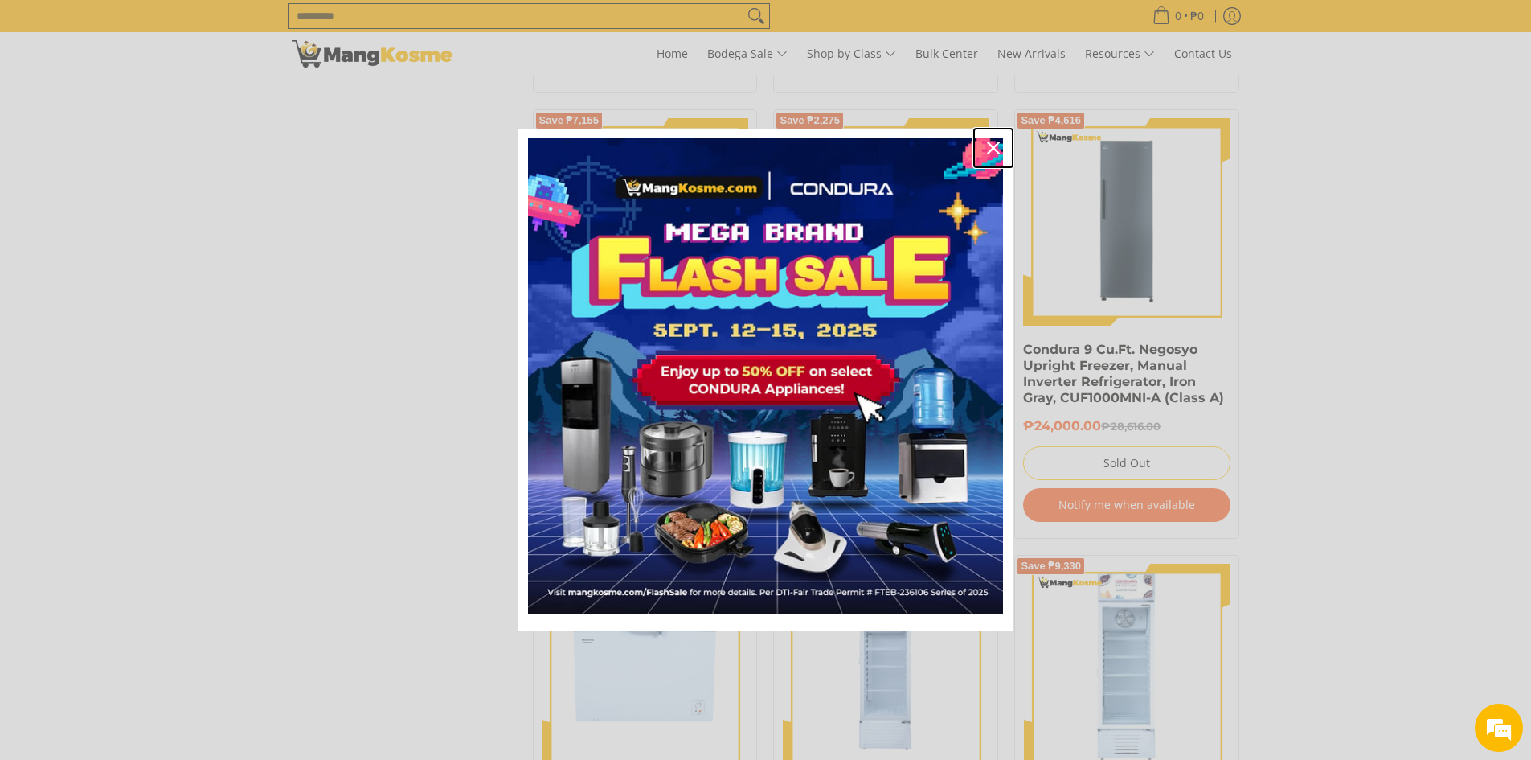
click at [993, 145] on icon "close icon" at bounding box center [993, 147] width 13 height 13
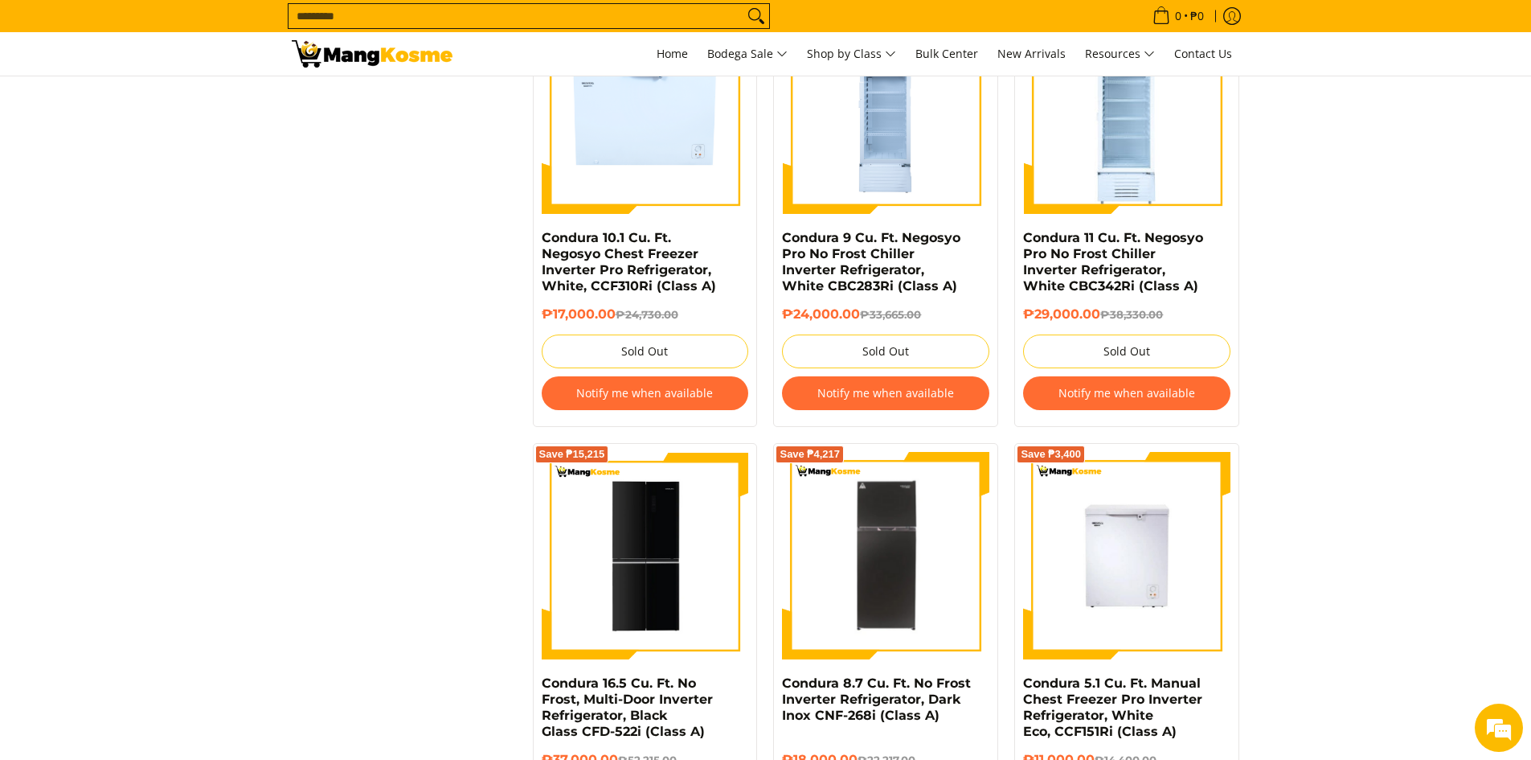
scroll to position [2492, 0]
